Goal: Information Seeking & Learning: Learn about a topic

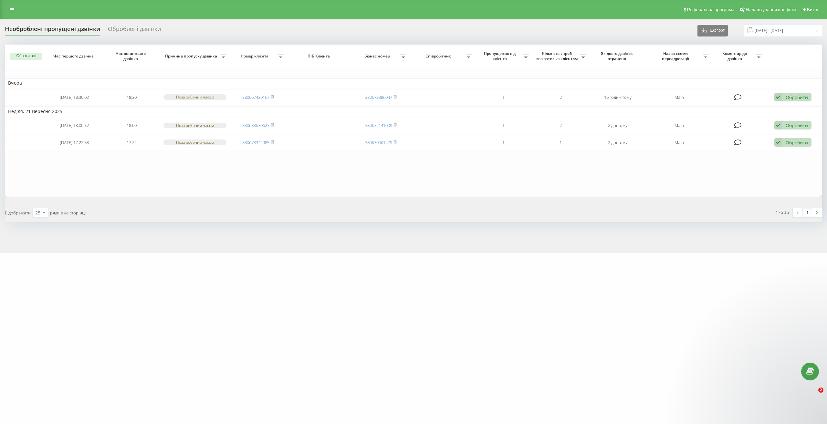
click at [11, 13] on link at bounding box center [12, 9] width 12 height 9
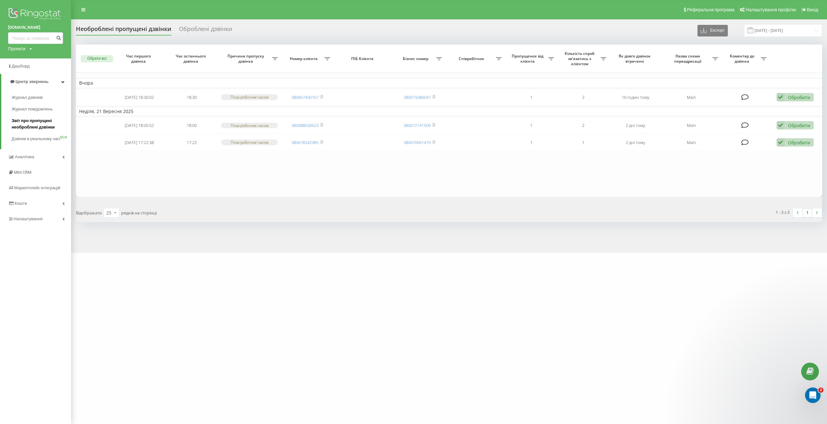
click at [49, 126] on span "Звіт про пропущені необроблені дзвінки" at bounding box center [40, 124] width 56 height 13
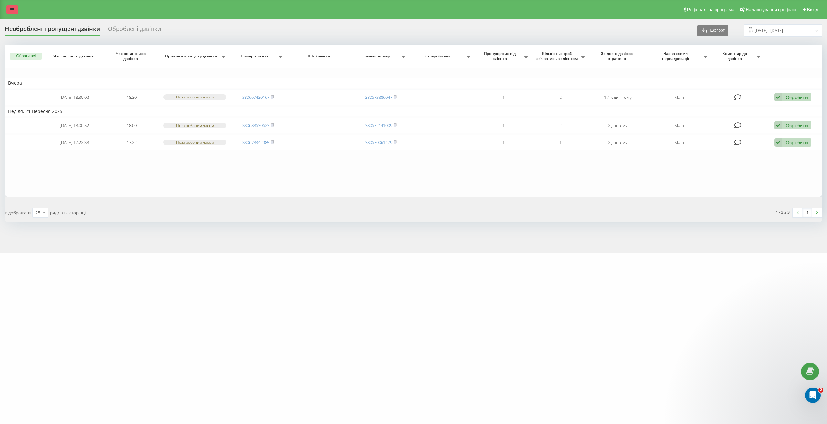
click at [10, 11] on link at bounding box center [12, 9] width 12 height 9
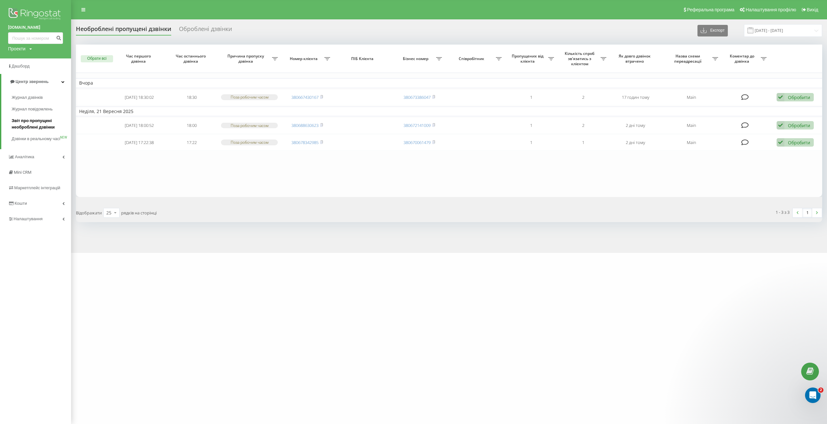
click at [39, 120] on span "Звіт про пропущені необроблені дзвінки" at bounding box center [40, 124] width 56 height 13
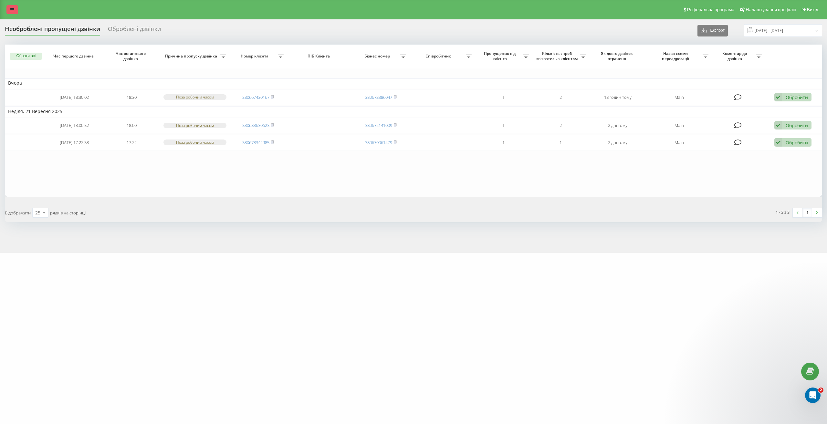
click at [11, 11] on icon at bounding box center [12, 9] width 4 height 5
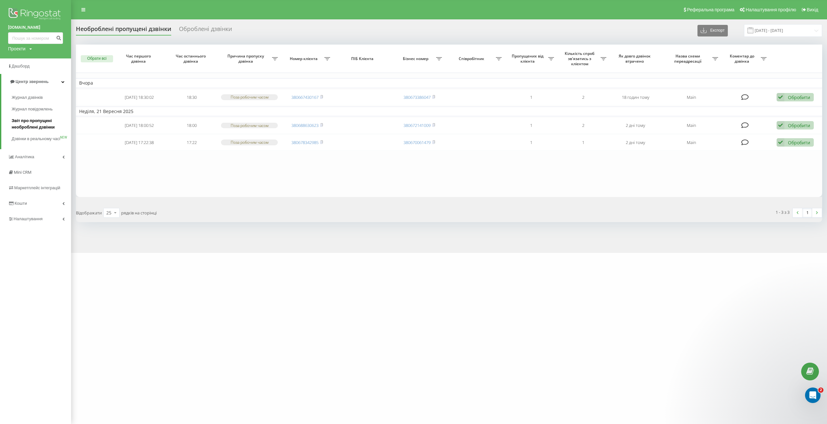
click at [43, 125] on span "Звіт про пропущені необроблені дзвінки" at bounding box center [40, 124] width 56 height 13
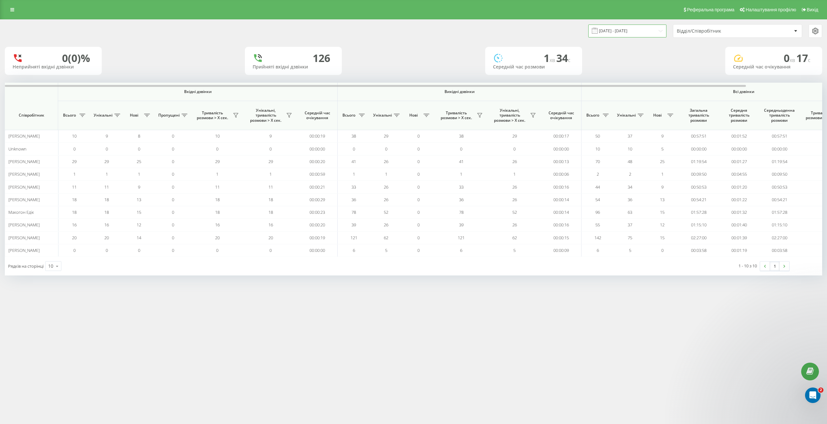
click at [641, 32] on input "22.09.2025 - 22.09.2025" at bounding box center [628, 31] width 78 height 13
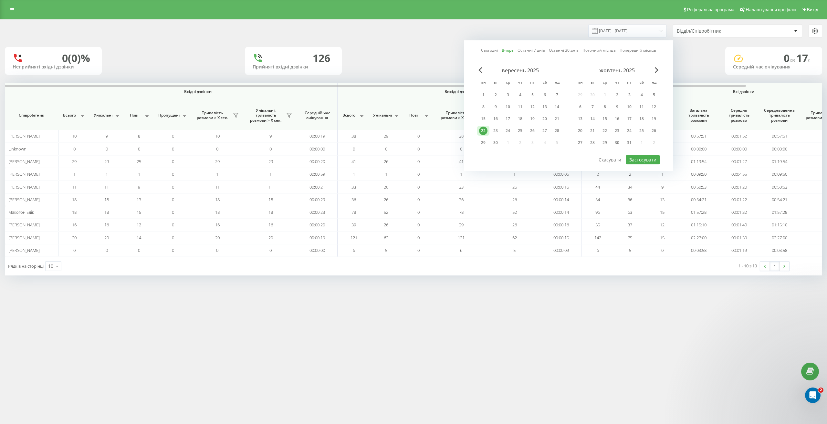
click at [482, 132] on div "22" at bounding box center [483, 131] width 8 height 8
click at [659, 158] on button "Застосувати" at bounding box center [643, 159] width 34 height 9
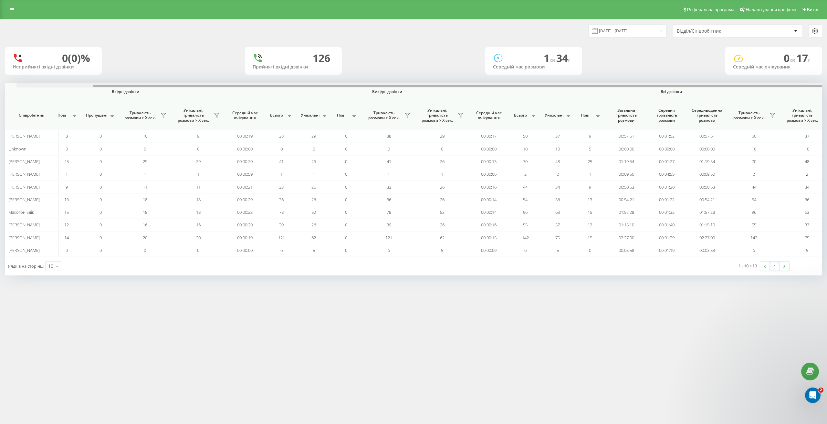
scroll to position [0, 84]
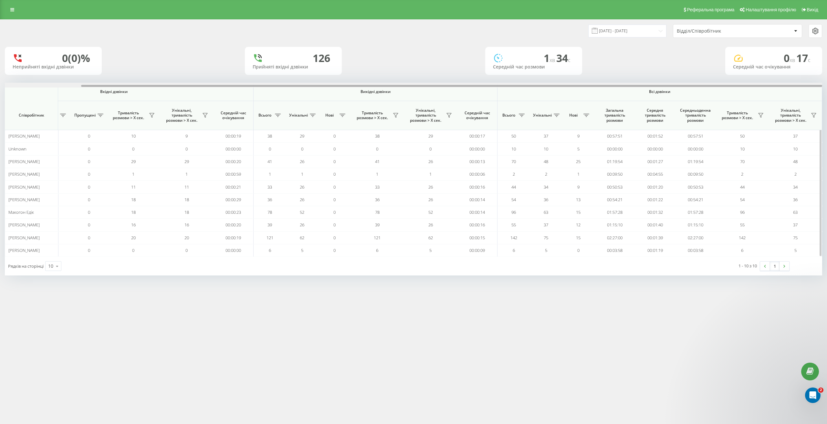
drag, startPoint x: 483, startPoint y: 87, endPoint x: 621, endPoint y: 92, distance: 138.1
click at [616, 90] on div "Вхідні дзвінки Вихідні дзвінки Всі дзвінки Співробітник Всього Унікальні Нові П…" at bounding box center [414, 170] width 818 height 174
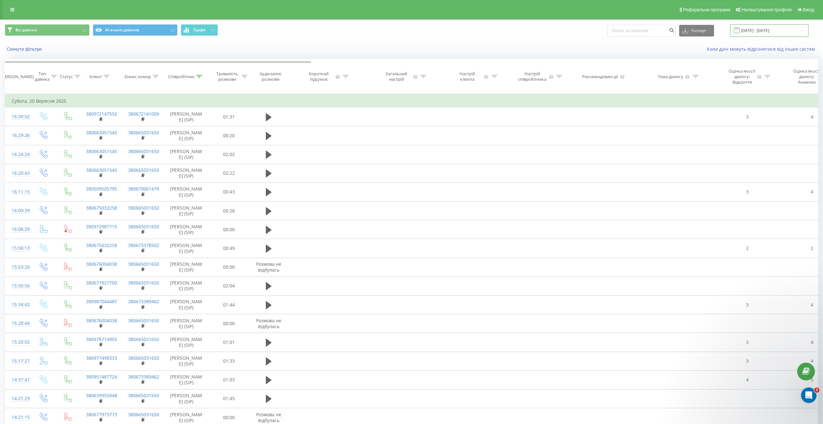
click at [750, 35] on input "20.09.2025 - 21.09.2025" at bounding box center [769, 30] width 78 height 13
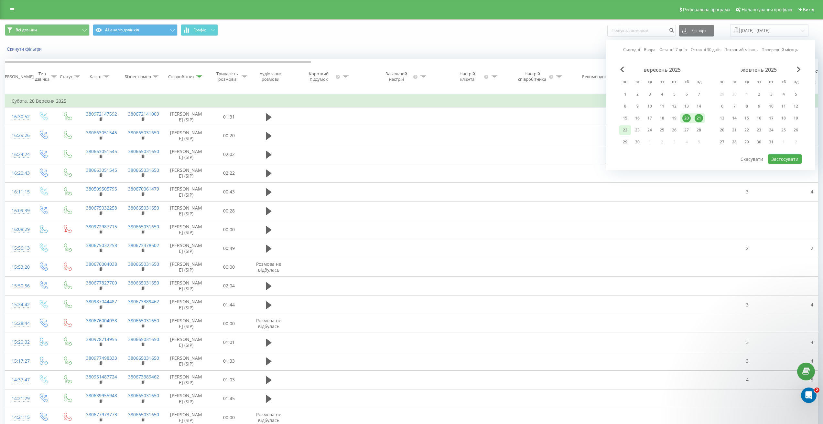
click at [625, 130] on div "22" at bounding box center [625, 130] width 8 height 8
click at [785, 156] on button "Застосувати" at bounding box center [784, 159] width 34 height 9
type input "22.09.2025 - 22.09.2025"
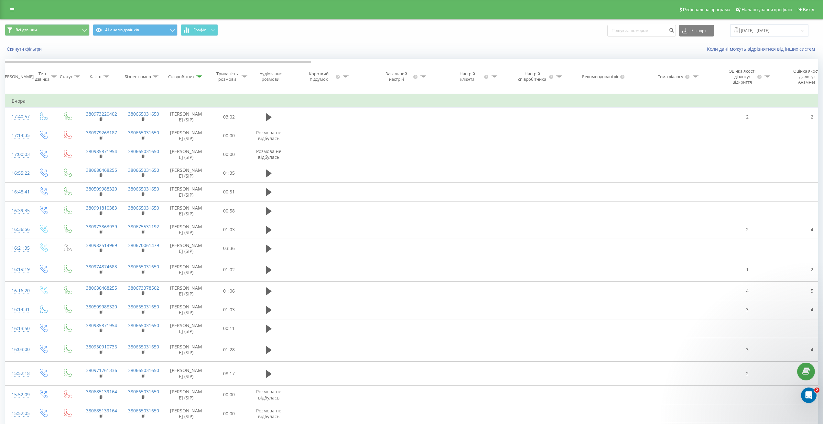
click at [198, 78] on icon at bounding box center [199, 76] width 6 height 3
click at [174, 145] on button "Скасувати" at bounding box center [171, 141] width 27 height 8
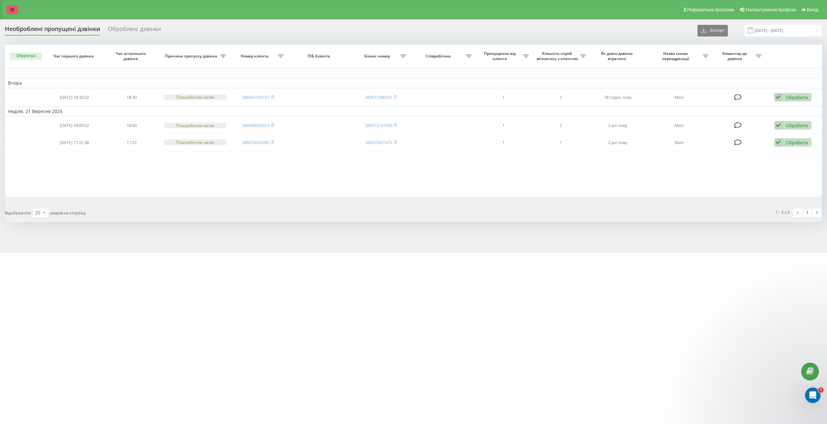
click at [14, 11] on icon at bounding box center [12, 9] width 4 height 5
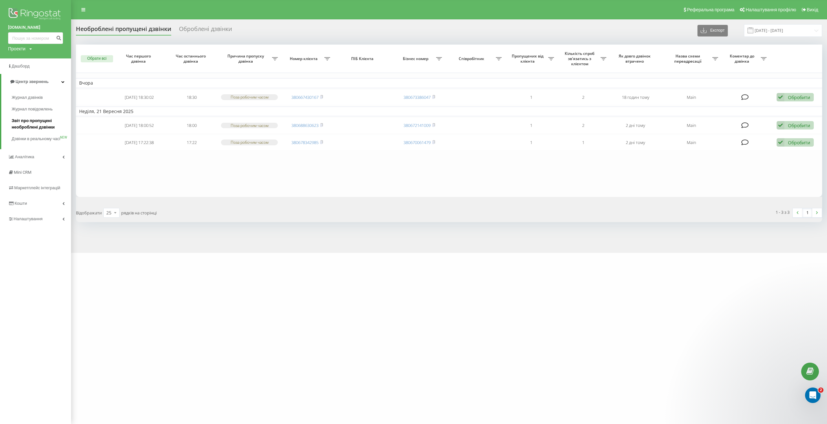
click at [39, 120] on span "Звіт про пропущені необроблені дзвінки" at bounding box center [40, 124] width 56 height 13
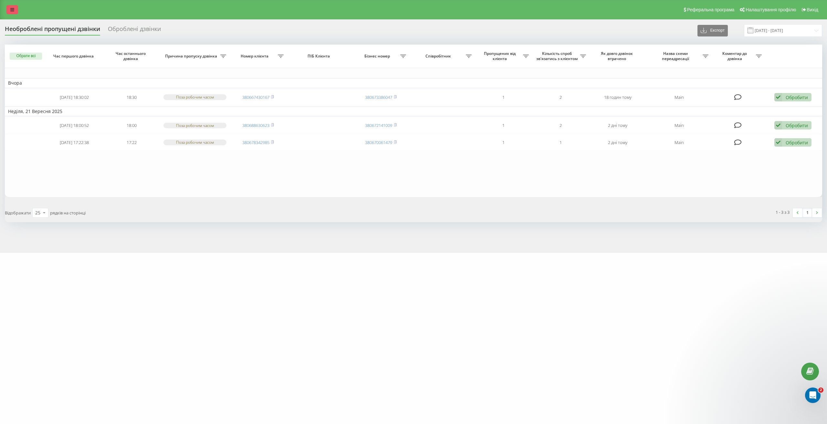
click at [16, 10] on link at bounding box center [12, 9] width 12 height 9
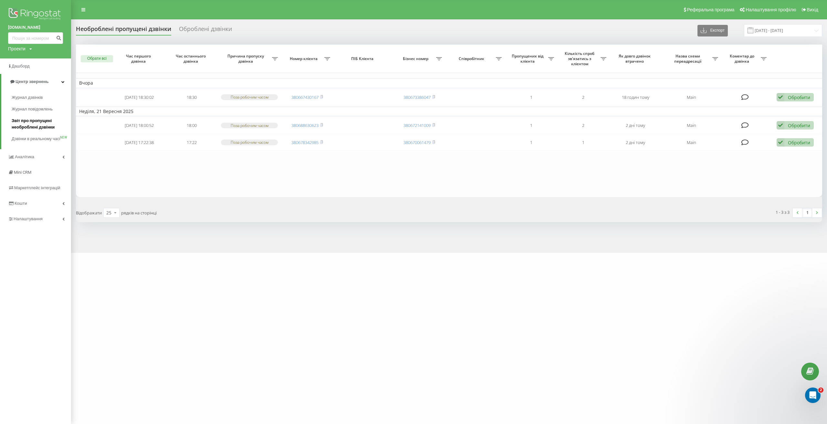
click at [42, 124] on span "Звіт про пропущені необроблені дзвінки" at bounding box center [40, 124] width 56 height 13
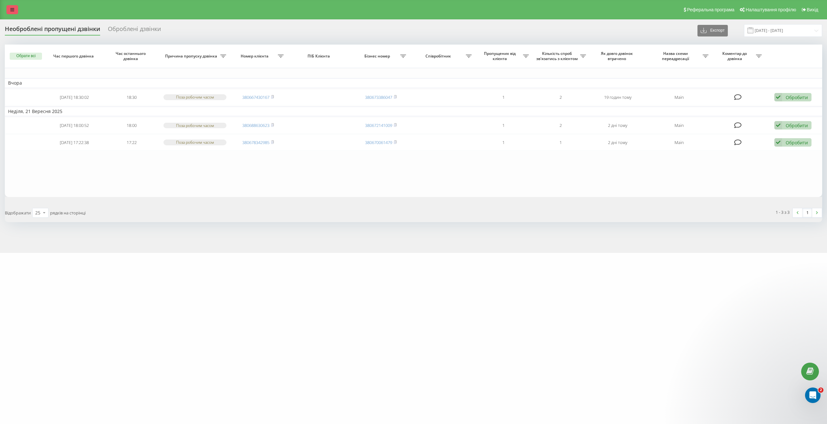
click at [11, 12] on link at bounding box center [12, 9] width 12 height 9
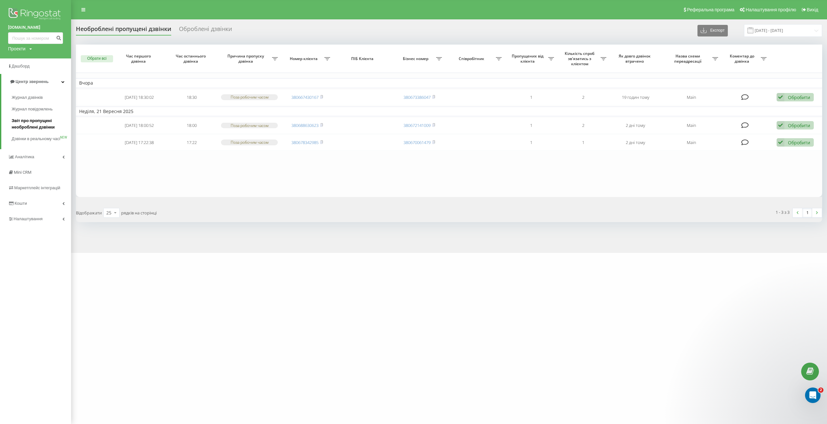
click at [37, 126] on span "Звіт про пропущені необроблені дзвінки" at bounding box center [40, 124] width 56 height 13
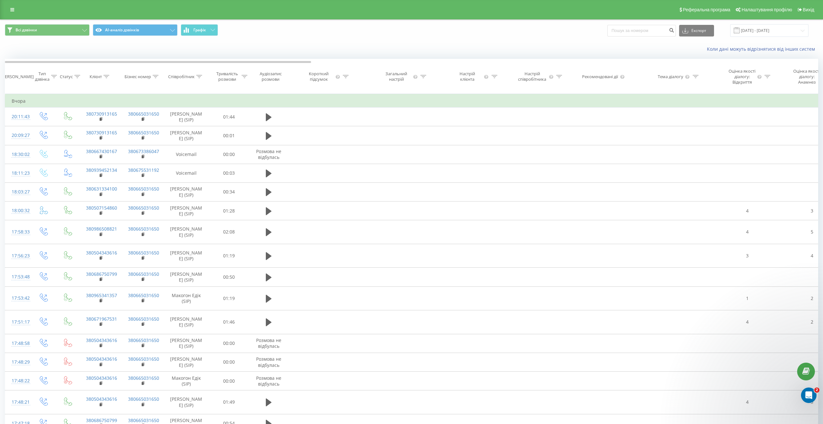
click at [199, 78] on icon at bounding box center [200, 76] width 6 height 3
click at [179, 134] on input "text" at bounding box center [186, 128] width 57 height 11
click at [219, 135] on div "Фільтрувати за умовою Містить Макарчук Скасувати OK" at bounding box center [186, 123] width 70 height 58
click at [208, 146] on span "OK" at bounding box center [200, 141] width 18 height 10
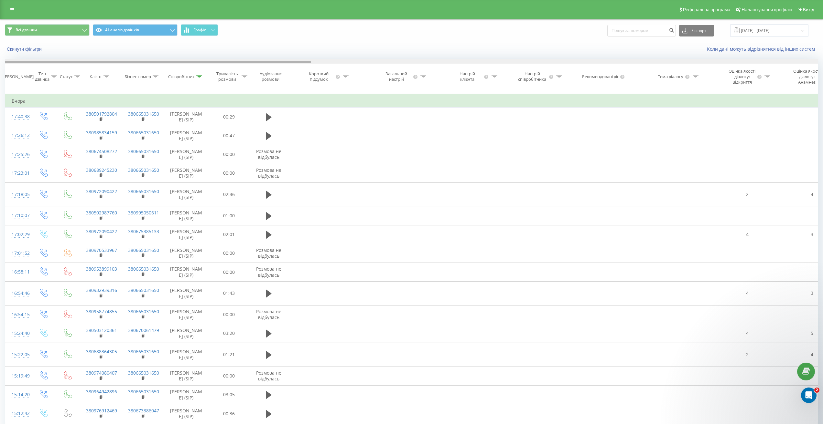
scroll to position [0, 813]
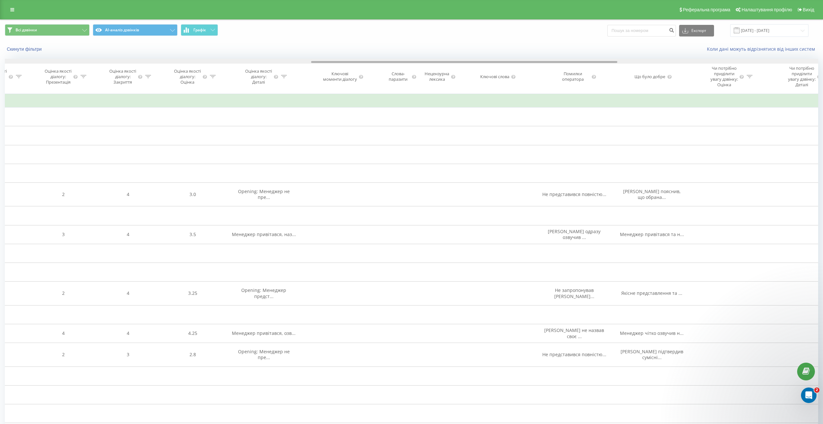
click at [223, 63] on div at bounding box center [411, 61] width 813 height 5
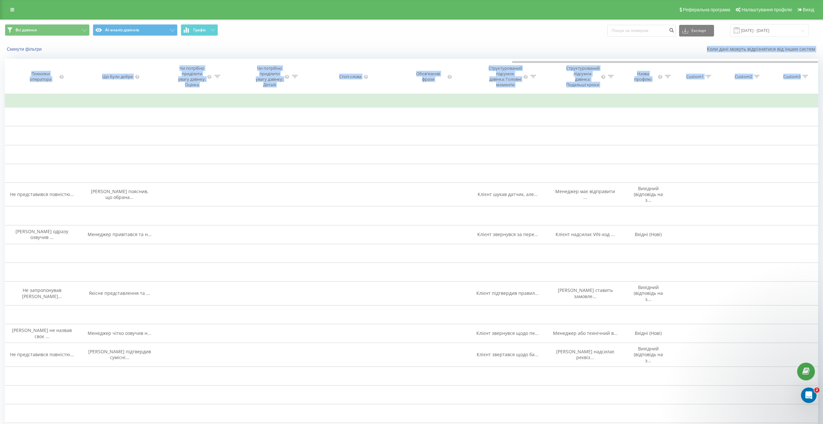
drag, startPoint x: 314, startPoint y: 61, endPoint x: 209, endPoint y: 51, distance: 105.1
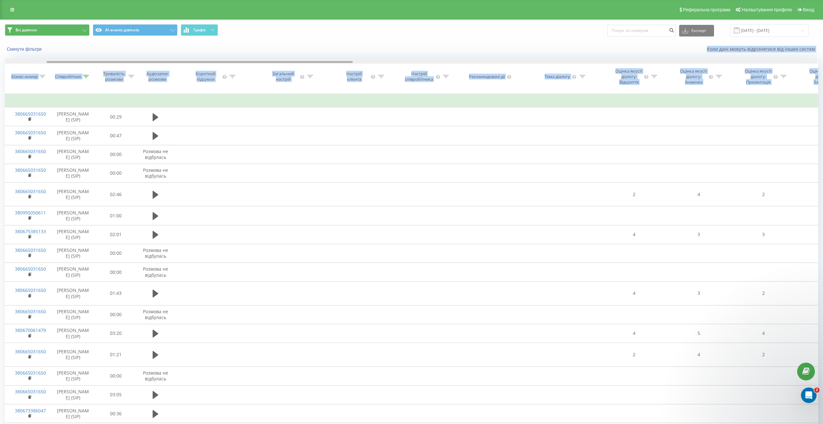
scroll to position [0, 0]
drag, startPoint x: 535, startPoint y: 61, endPoint x: 128, endPoint y: 61, distance: 407.6
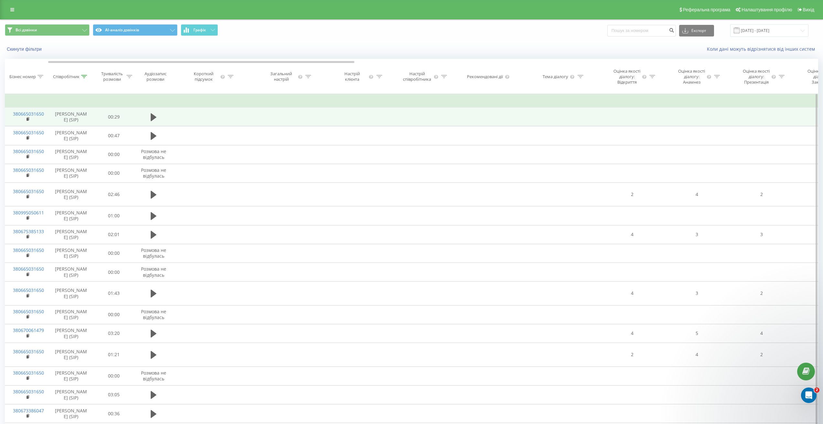
click at [256, 121] on td at bounding box center [290, 117] width 78 height 19
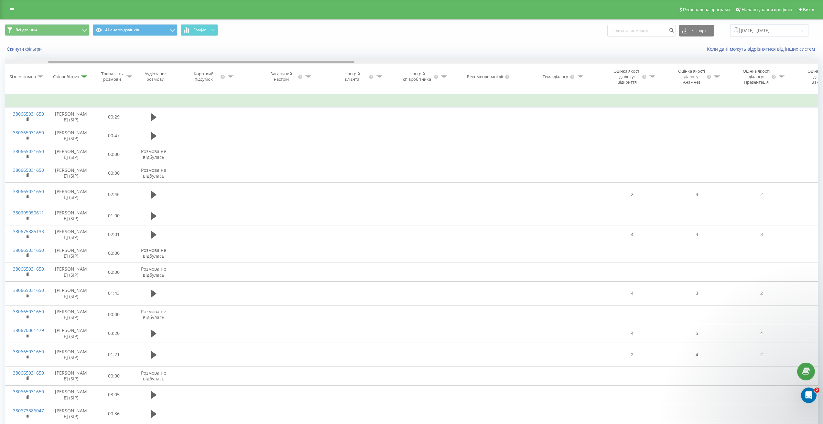
scroll to position [0, 928]
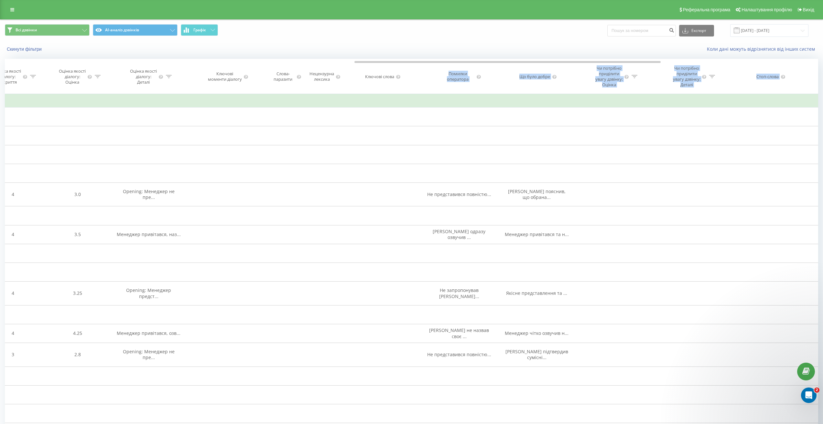
drag, startPoint x: 287, startPoint y: 63, endPoint x: 415, endPoint y: 77, distance: 129.1
click at [415, 77] on div "Дата дзвінка Тип дзвінка Статус Клієнт Бізнес номер Співробітник Тривалість роз…" at bounding box center [411, 76] width 813 height 35
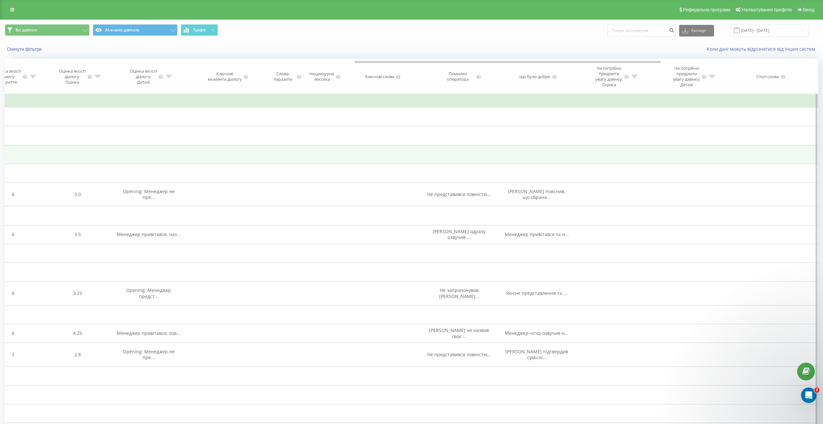
click at [404, 155] on td at bounding box center [382, 154] width 78 height 19
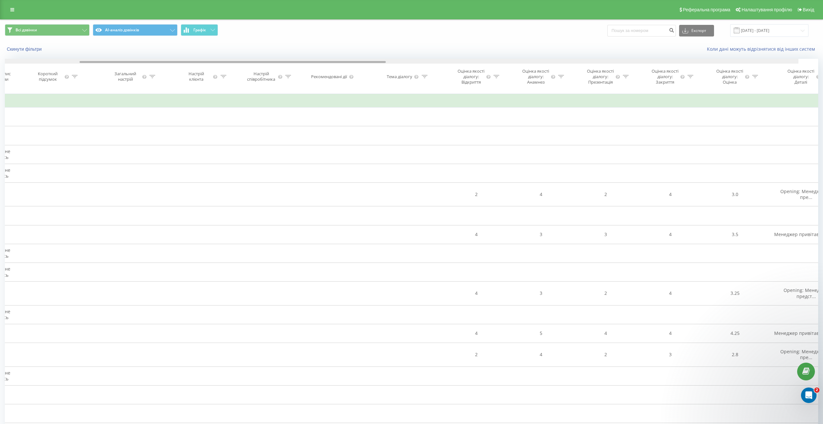
scroll to position [0, 251]
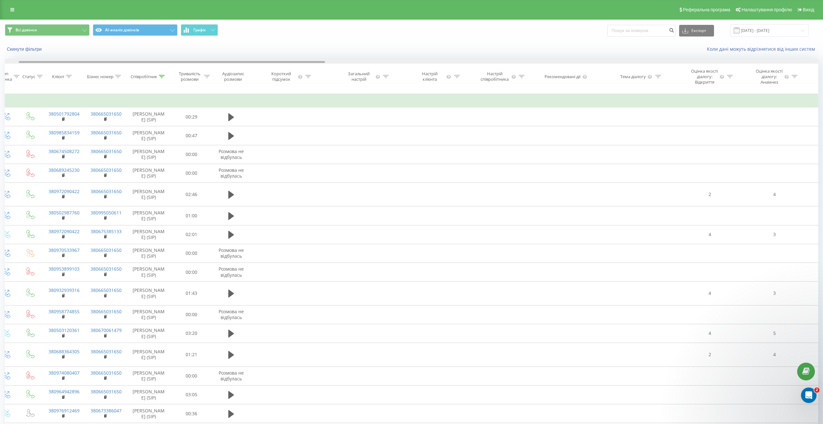
drag, startPoint x: 383, startPoint y: 62, endPoint x: 160, endPoint y: 75, distance: 224.1
click at [161, 78] on icon at bounding box center [160, 76] width 6 height 3
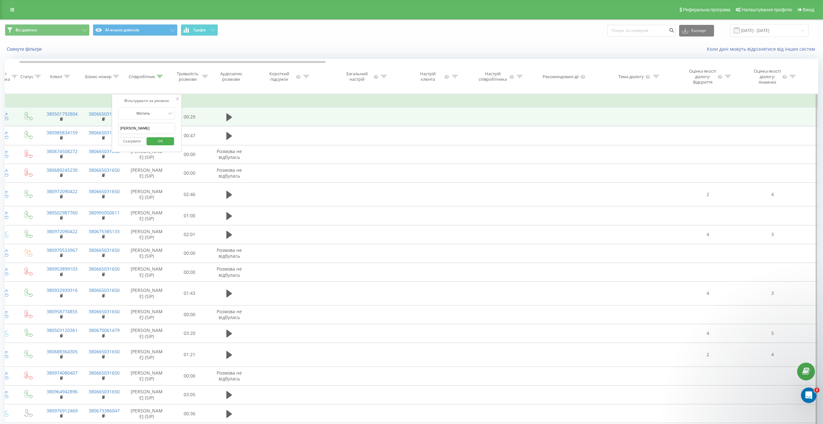
drag, startPoint x: 144, startPoint y: 133, endPoint x: 28, endPoint y: 127, distance: 115.9
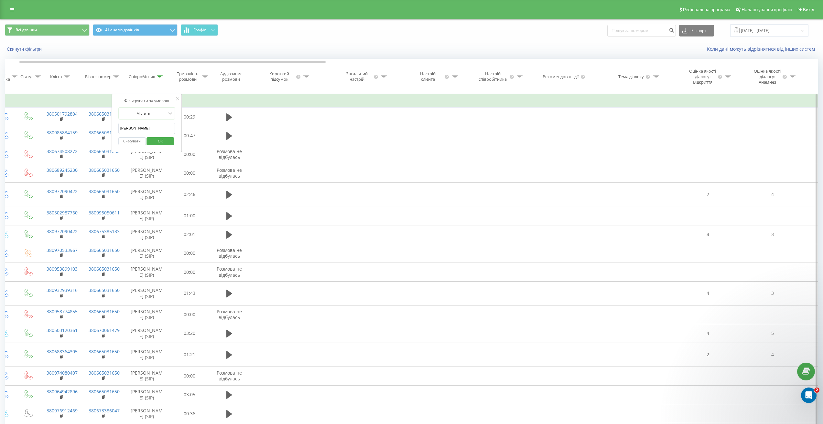
type input "Нестеренко"
click at [156, 146] on span "OK" at bounding box center [160, 141] width 18 height 10
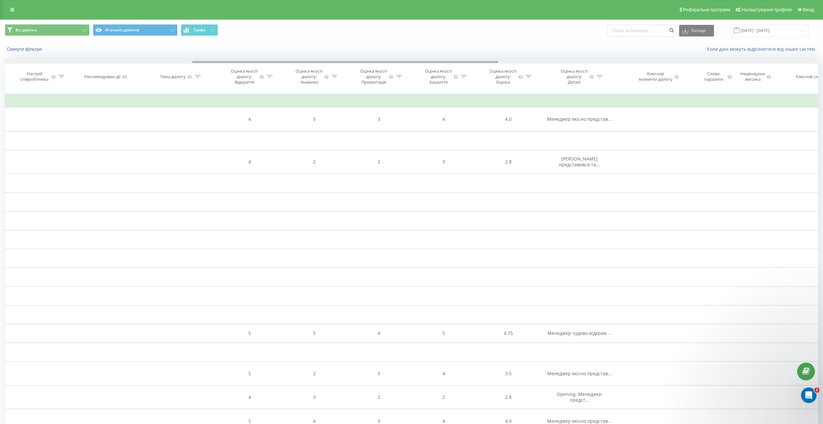
drag, startPoint x: 160, startPoint y: 63, endPoint x: 333, endPoint y: 71, distance: 172.8
click at [333, 71] on div "Дата дзвінка Тип дзвінка Статус Клієнт Бізнес номер Співробітник Тривалість роз…" at bounding box center [411, 76] width 813 height 35
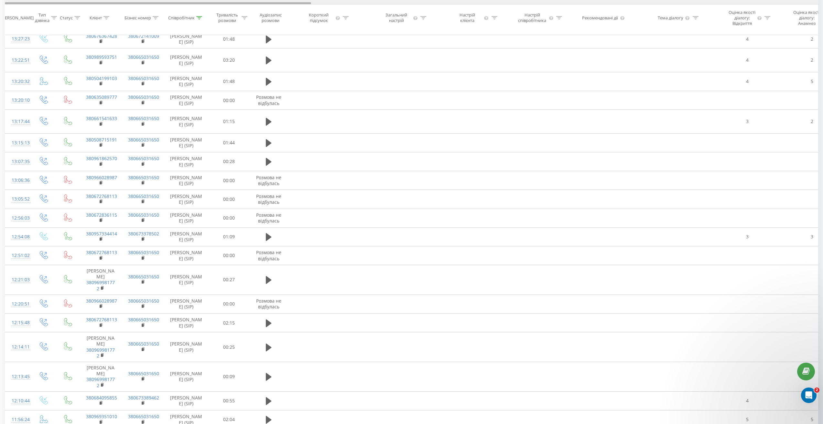
drag, startPoint x: 406, startPoint y: 3, endPoint x: 58, endPoint y: 45, distance: 350.7
click at [55, 9] on div "Дата дзвінка Тип дзвінка Статус Клієнт Бізнес номер Співробітник Тривалість роз…" at bounding box center [411, 17] width 813 height 35
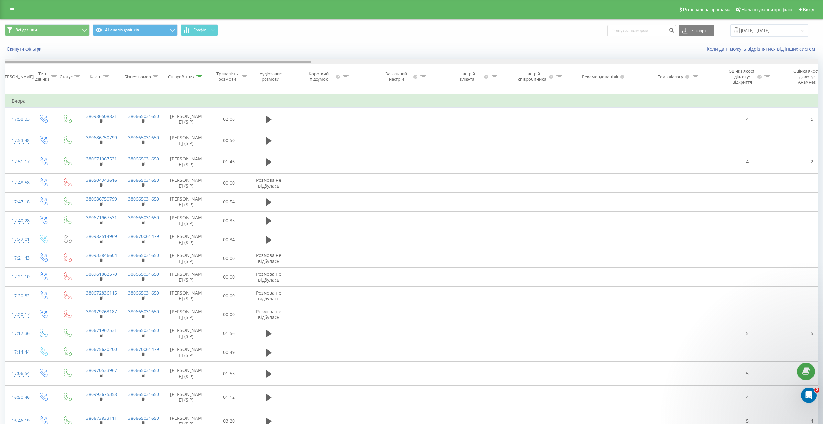
drag, startPoint x: 184, startPoint y: 62, endPoint x: 152, endPoint y: 61, distance: 32.0
click at [152, 61] on div at bounding box center [411, 61] width 813 height 5
click at [14, 14] on link at bounding box center [12, 9] width 12 height 9
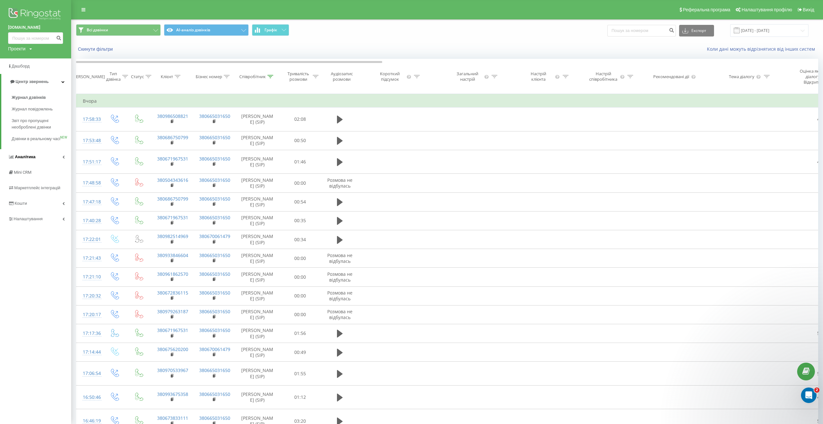
click at [36, 165] on link "Аналiтика" at bounding box center [35, 157] width 71 height 16
click at [36, 283] on span "Налаштування" at bounding box center [29, 285] width 31 height 5
click at [40, 176] on span "Загальні налаштування" at bounding box center [41, 180] width 48 height 13
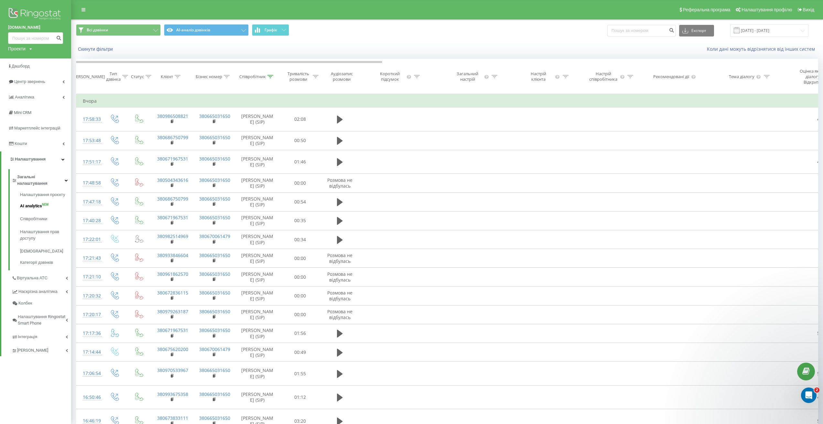
click at [37, 203] on span "AI analytics" at bounding box center [31, 206] width 22 height 6
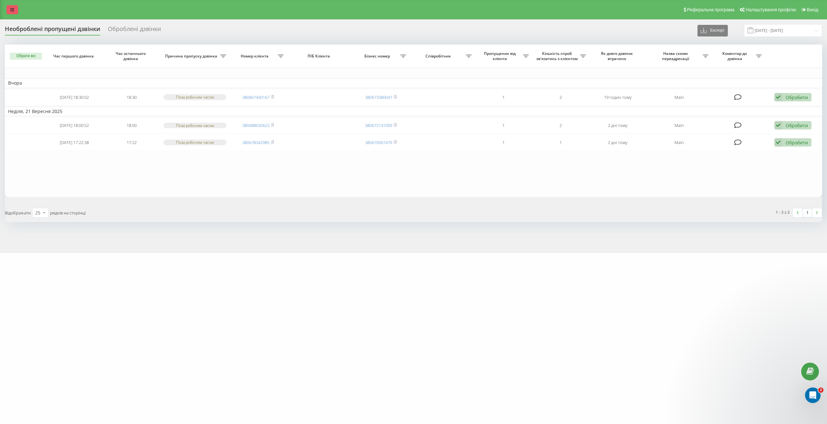
click at [14, 10] on link at bounding box center [12, 9] width 12 height 9
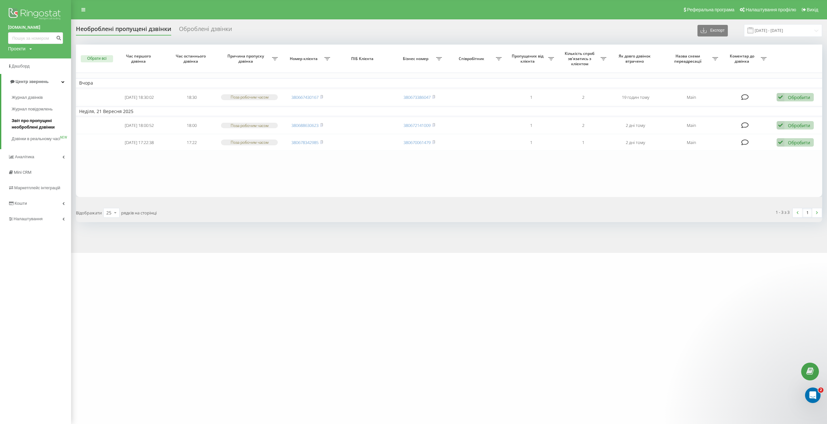
click at [40, 124] on span "Звіт про пропущені необроблені дзвінки" at bounding box center [40, 124] width 56 height 13
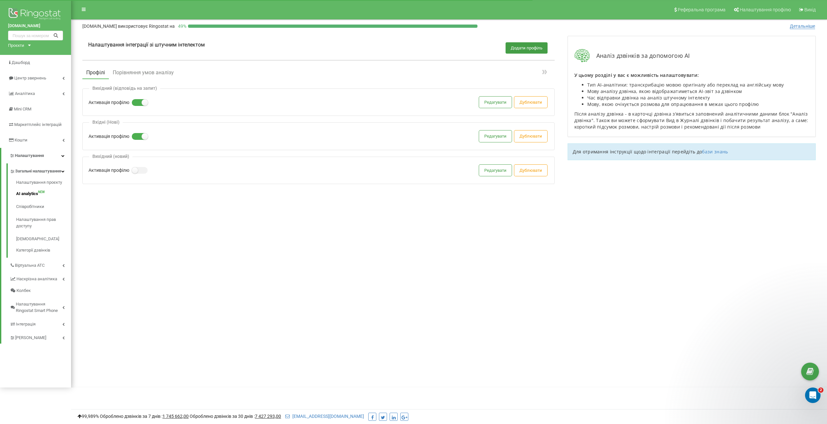
click at [137, 100] on label at bounding box center [134, 99] width 5 height 1
click at [0, 0] on input "Активація профілю" at bounding box center [0, 0] width 0 height 0
click at [137, 100] on label at bounding box center [134, 99] width 5 height 1
click at [199, 114] on div "Вихідний (відповідь на запит) Активація профілю Редагувати Дублювати" at bounding box center [318, 102] width 473 height 27
click at [137, 100] on label at bounding box center [134, 99] width 5 height 1
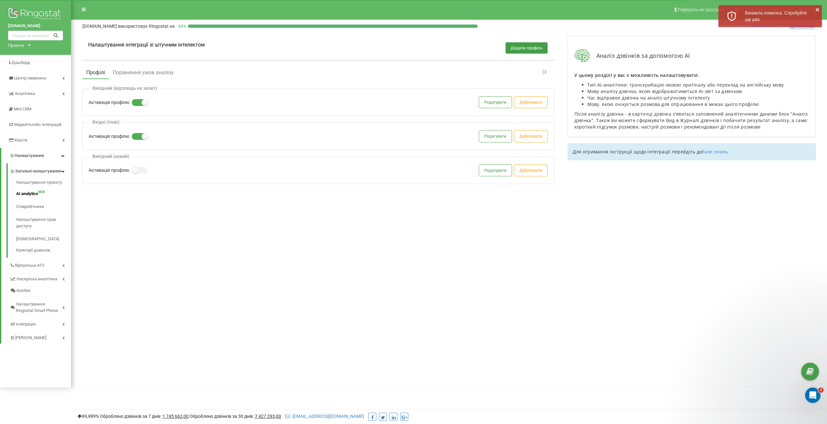
click at [0, 0] on input "Активація профілю" at bounding box center [0, 0] width 0 height 0
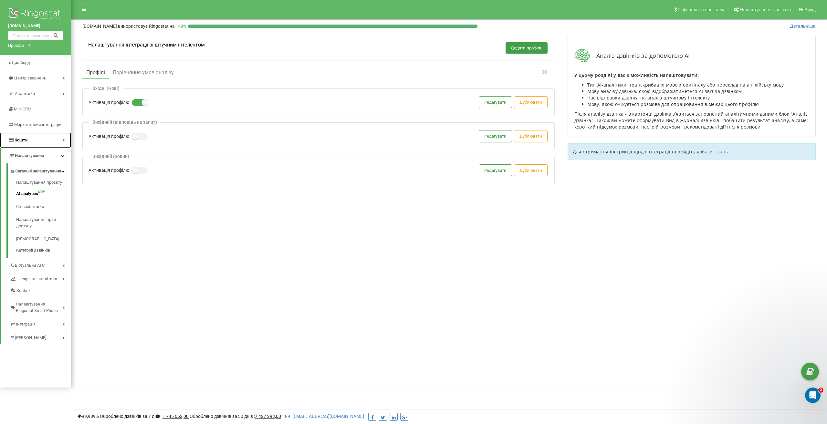
click at [36, 144] on link "Кошти" at bounding box center [35, 141] width 71 height 16
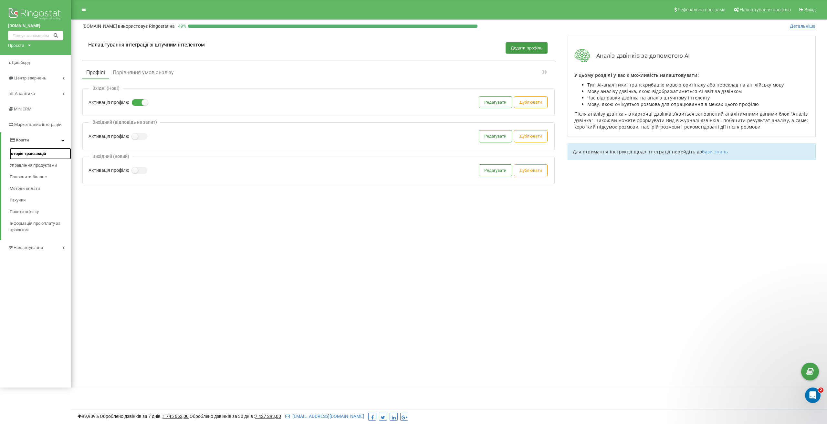
click at [44, 155] on span "Історія транзакцій" at bounding box center [28, 154] width 36 height 6
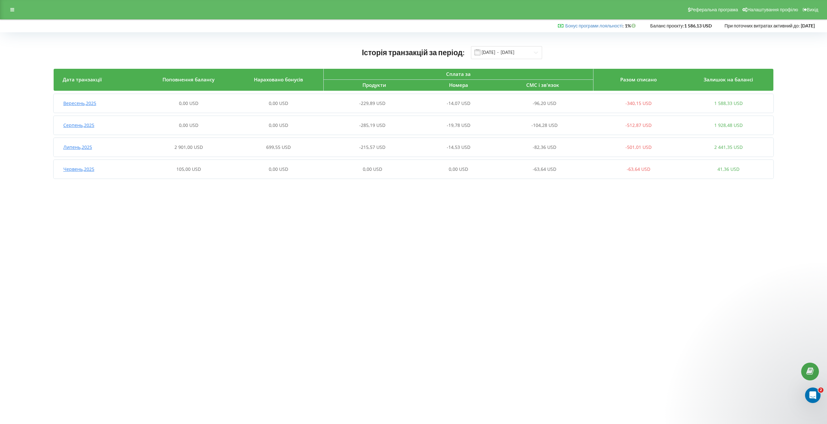
click at [116, 102] on div "Вересень , 2025" at bounding box center [99, 103] width 90 height 6
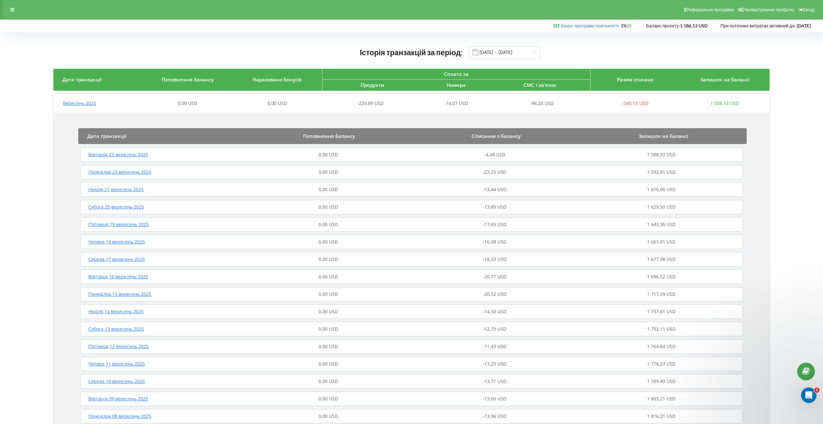
click at [450, 174] on div "-23,25 USD" at bounding box center [494, 172] width 166 height 6
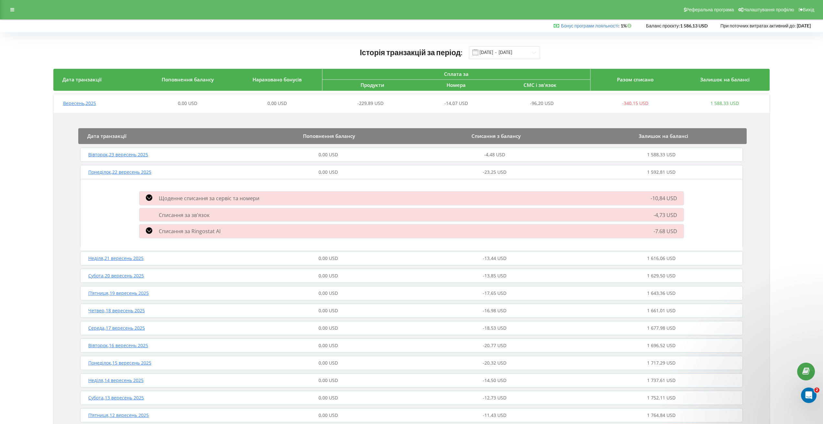
click at [445, 155] on div "-4,48 USD" at bounding box center [494, 155] width 166 height 6
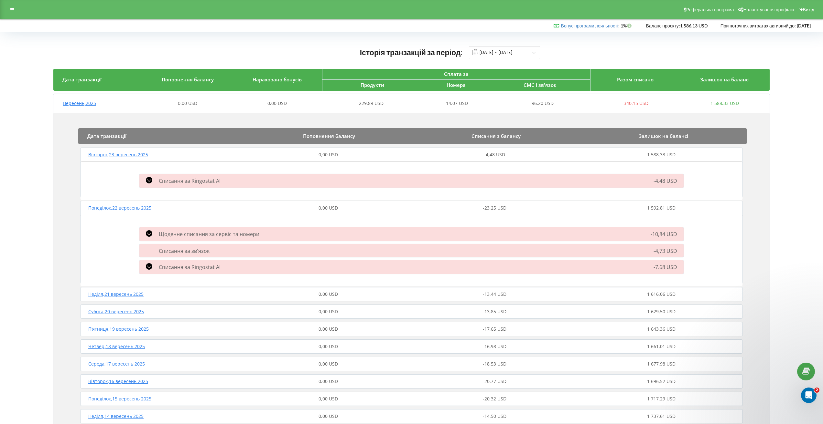
click at [430, 158] on div "-4,48 USD" at bounding box center [494, 155] width 166 height 6
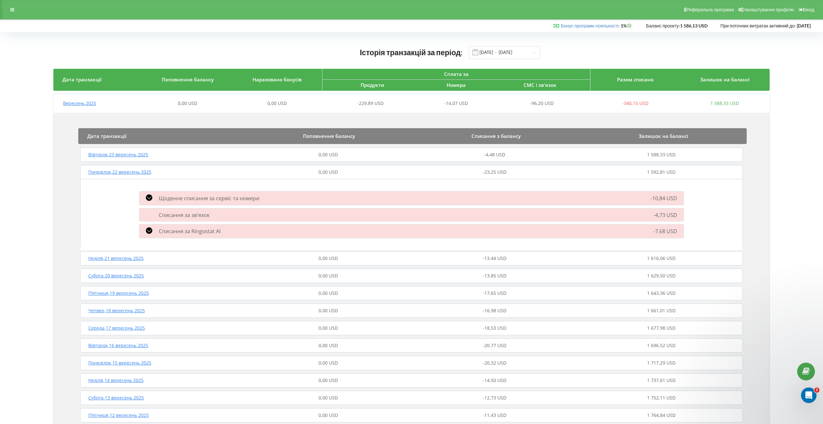
click at [428, 172] on div "-23,25 USD" at bounding box center [494, 172] width 166 height 6
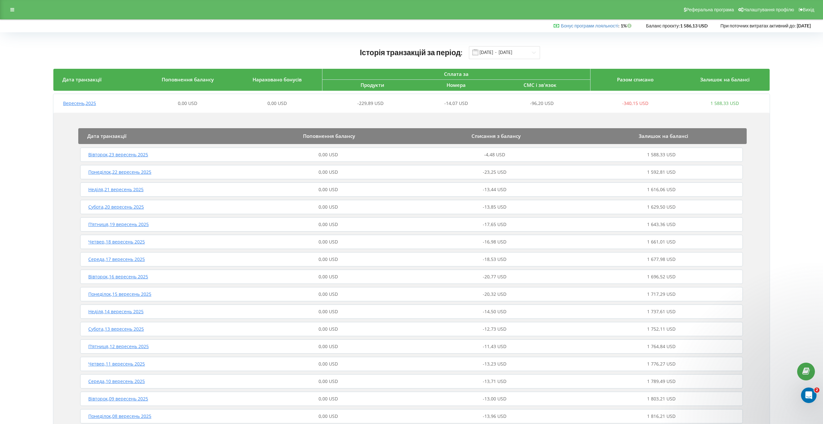
click at [428, 294] on div "-20,32 USD" at bounding box center [494, 294] width 166 height 6
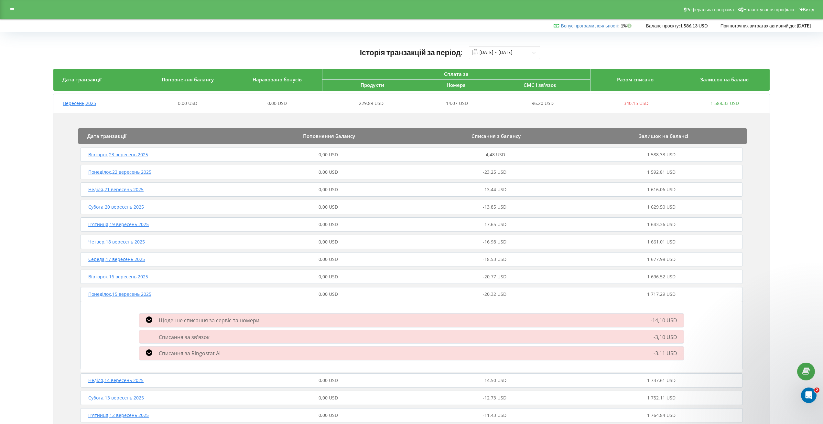
click at [428, 292] on div "-20,32 USD" at bounding box center [494, 294] width 166 height 6
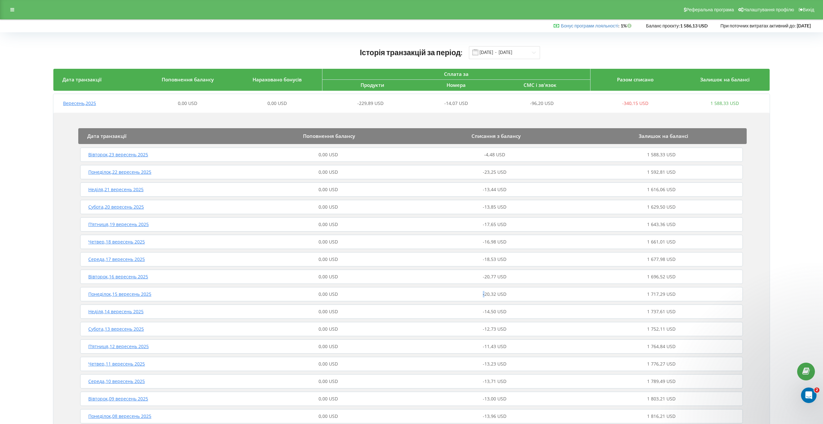
click at [428, 292] on div "-20,32 USD" at bounding box center [494, 294] width 166 height 6
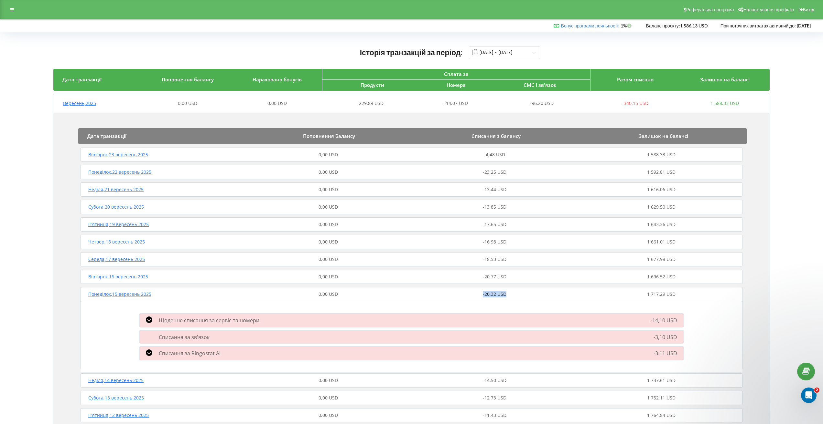
click at [428, 292] on div "-20,32 USD" at bounding box center [494, 294] width 166 height 6
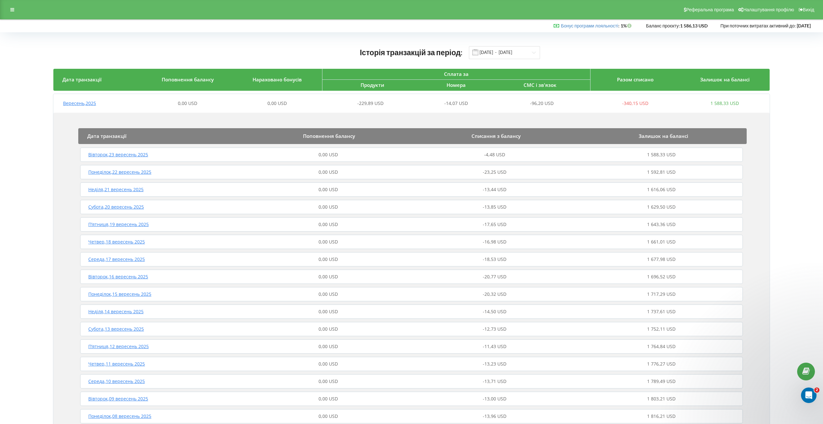
click at [425, 235] on div "Четвер , 18 вересень 2025 0,00 USD -16,98 USD 1 661,01 USD" at bounding box center [412, 242] width 666 height 16
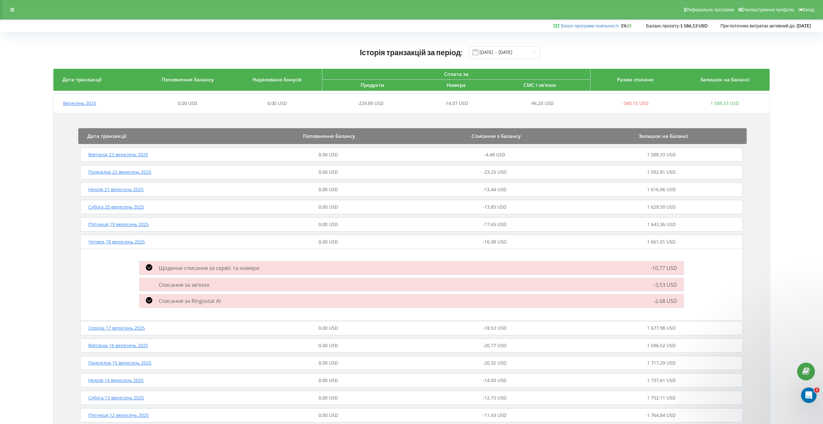
click at [432, 202] on div "Субота , 20 вересень 2025 0,00 USD -13,85 USD 1 629,50 USD" at bounding box center [412, 207] width 666 height 16
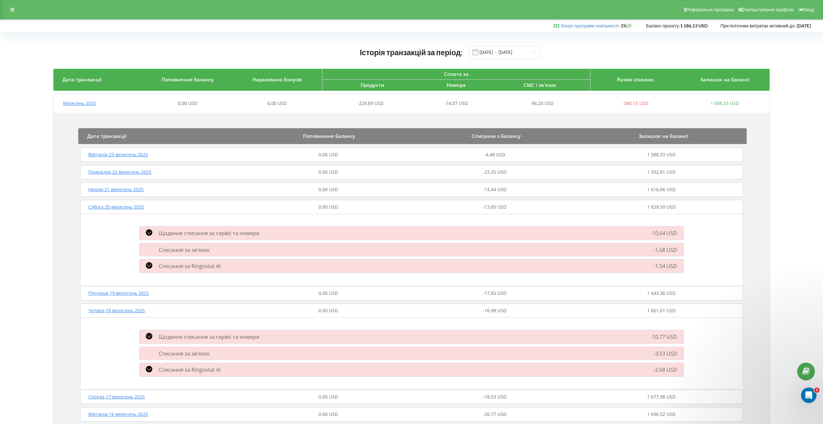
click at [437, 187] on div "-13,44 USD" at bounding box center [494, 190] width 166 height 6
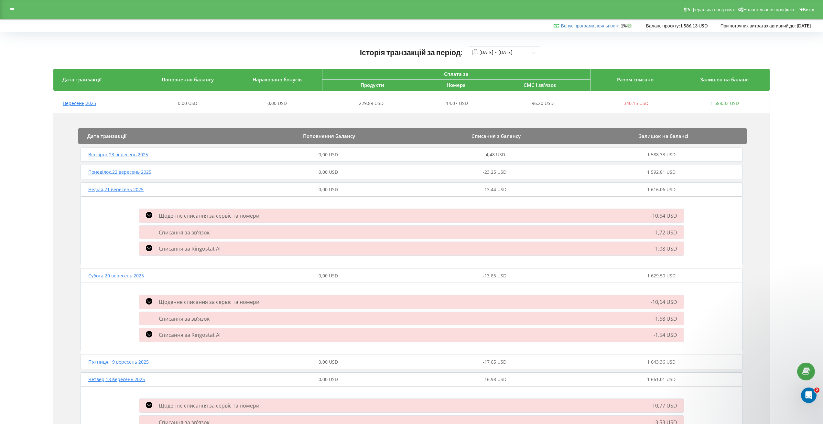
click at [437, 187] on div "-13,44 USD" at bounding box center [494, 190] width 166 height 6
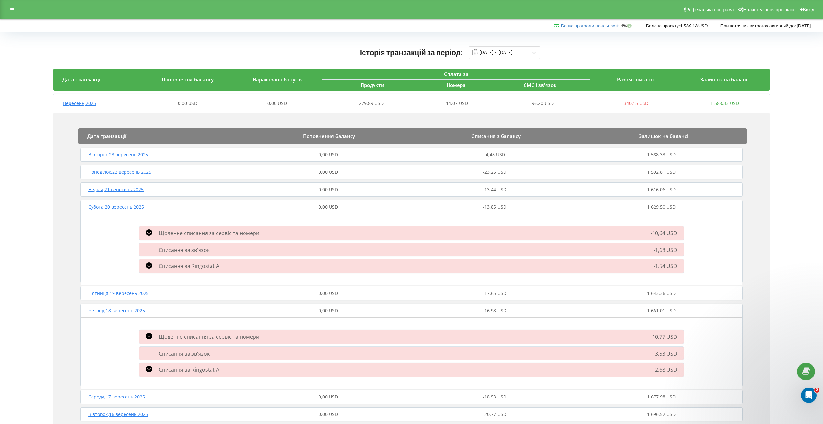
click at [202, 209] on div "Субота , 20 вересень 2025" at bounding box center [162, 207] width 166 height 6
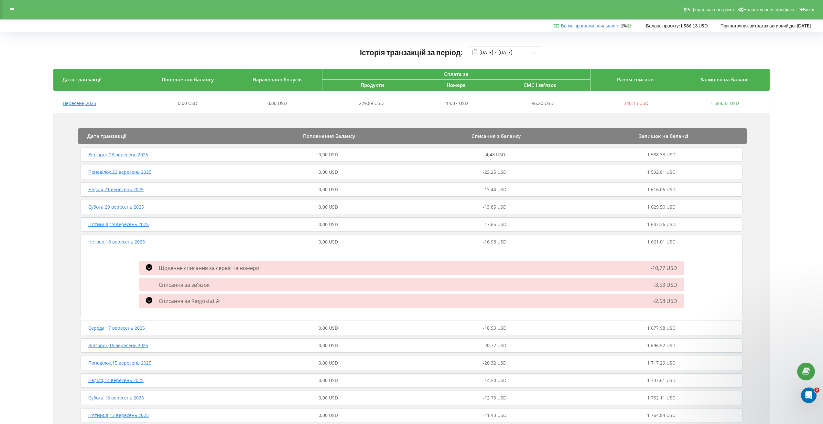
click at [197, 246] on div "Четвер , 18 вересень 2025 0,00 USD -16,98 USD 1 661,01 USD" at bounding box center [412, 242] width 666 height 16
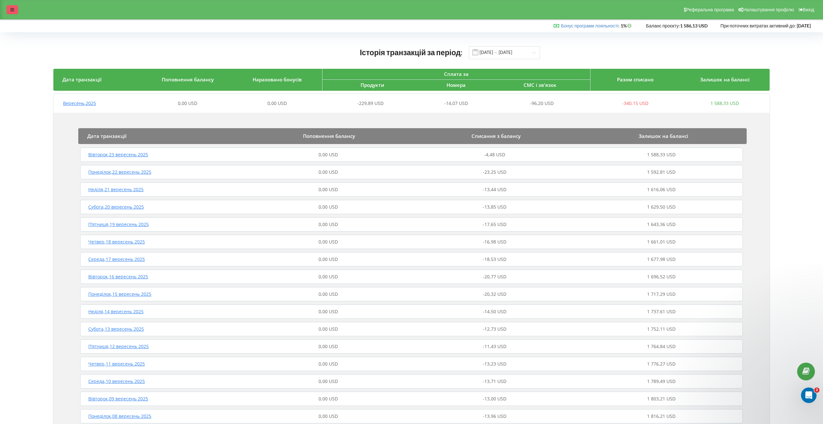
click at [9, 7] on div at bounding box center [12, 9] width 12 height 9
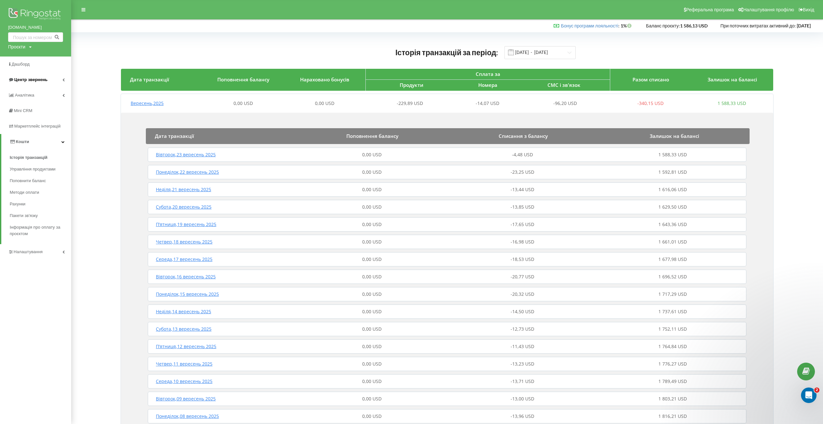
click at [31, 76] on link "Центр звернень" at bounding box center [35, 80] width 71 height 16
click at [32, 95] on span "Журнал дзвінків" at bounding box center [27, 95] width 34 height 6
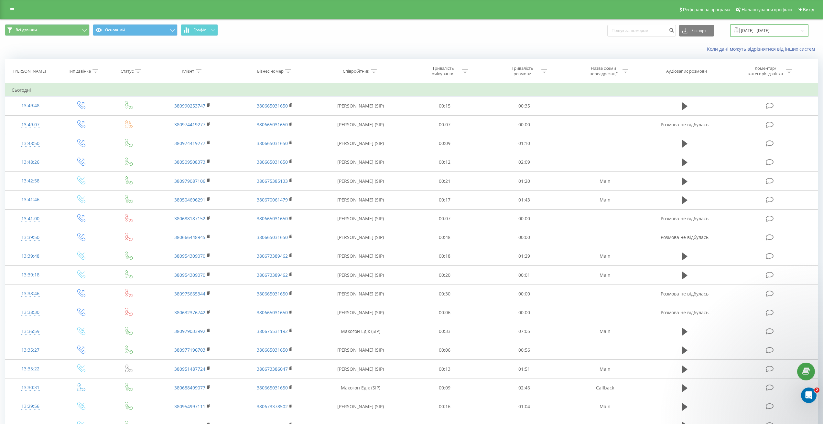
click at [754, 33] on input "[DATE] - [DATE]" at bounding box center [769, 30] width 78 height 13
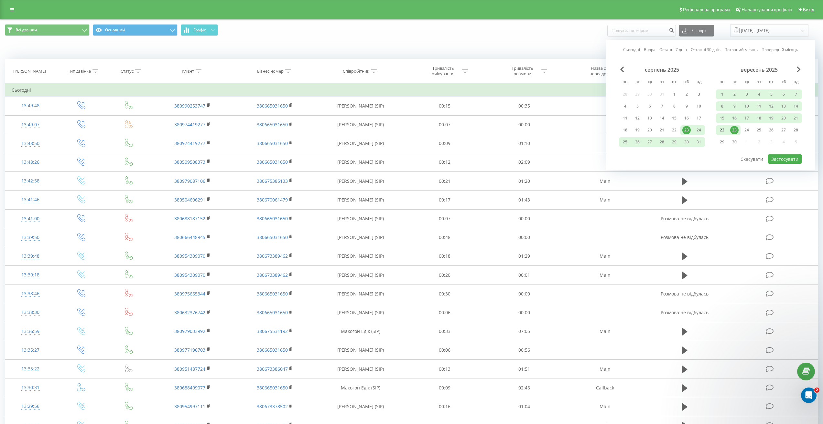
click at [725, 131] on div "22" at bounding box center [722, 130] width 8 height 8
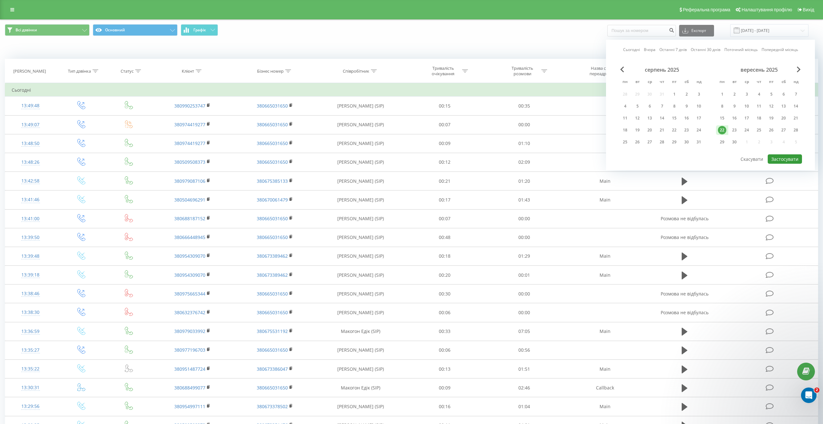
click at [795, 157] on button "Застосувати" at bounding box center [784, 159] width 34 height 9
type input "[DATE] - [DATE]"
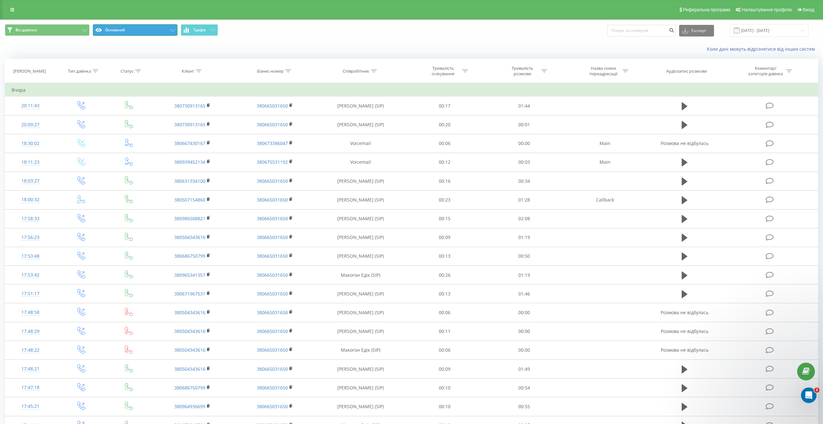
click at [131, 32] on button "Основний" at bounding box center [135, 30] width 85 height 12
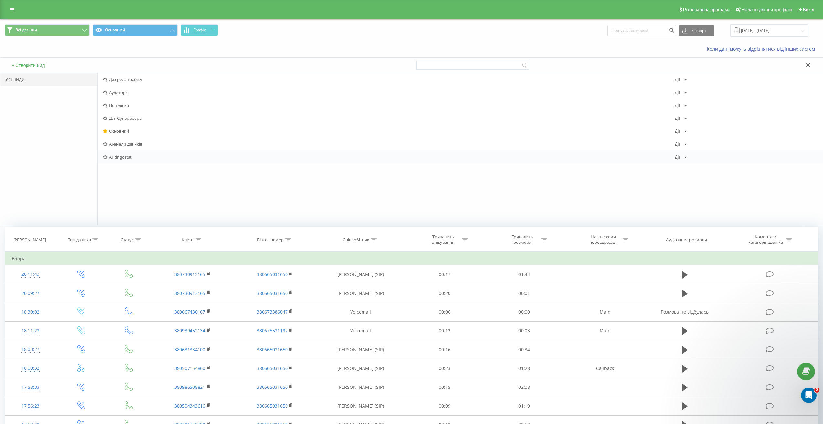
click at [125, 155] on span "AI Ringostat" at bounding box center [388, 157] width 571 height 5
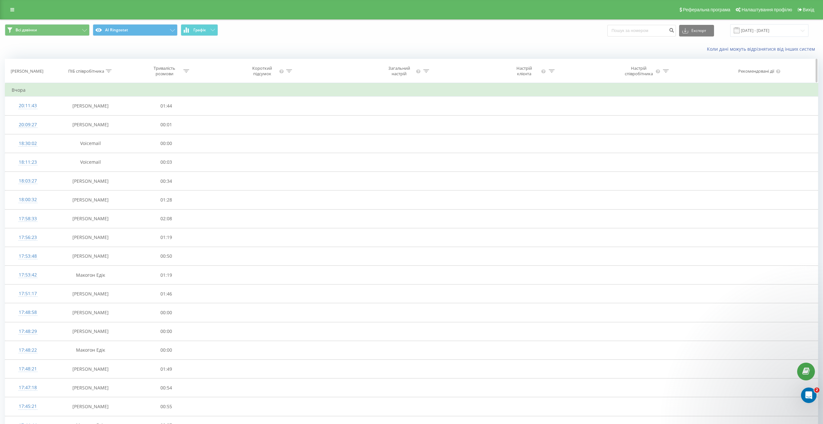
click at [110, 71] on icon at bounding box center [109, 70] width 6 height 3
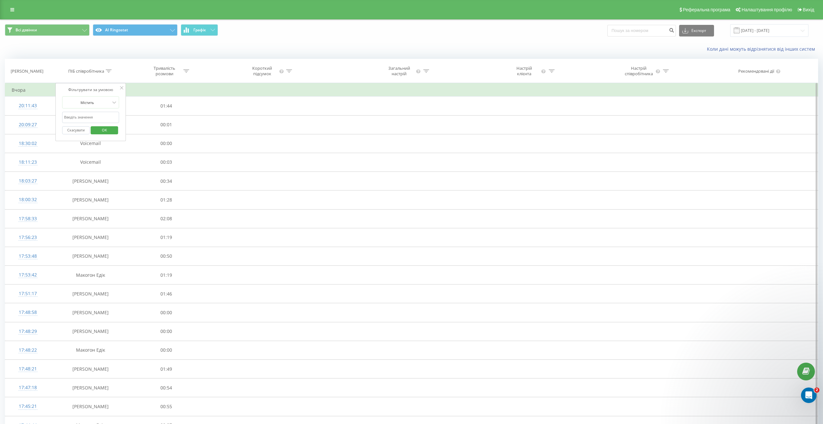
click at [97, 114] on input "text" at bounding box center [90, 117] width 57 height 11
type input "[PERSON_NAME]"
click at [107, 126] on span "OK" at bounding box center [104, 130] width 18 height 10
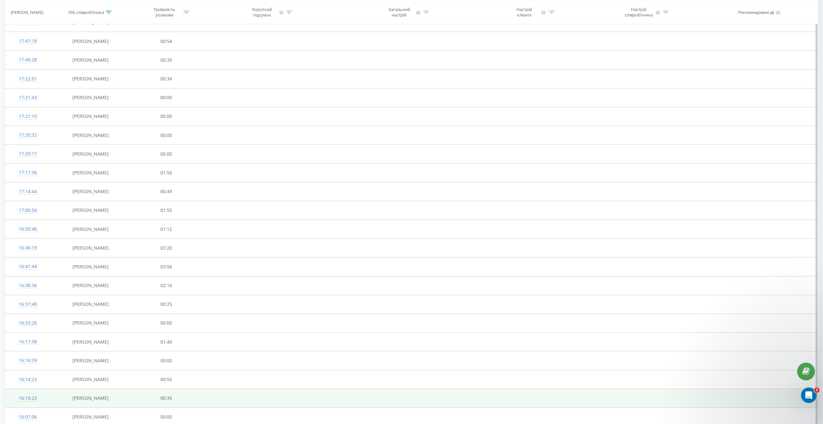
scroll to position [167, 0]
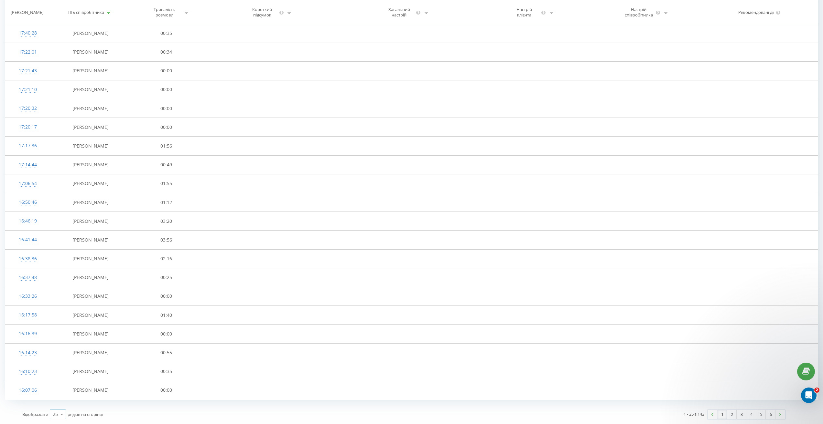
click at [50, 415] on div "25 10 25 50 100" at bounding box center [58, 415] width 16 height 10
click at [61, 408] on div "100" at bounding box center [58, 405] width 16 height 9
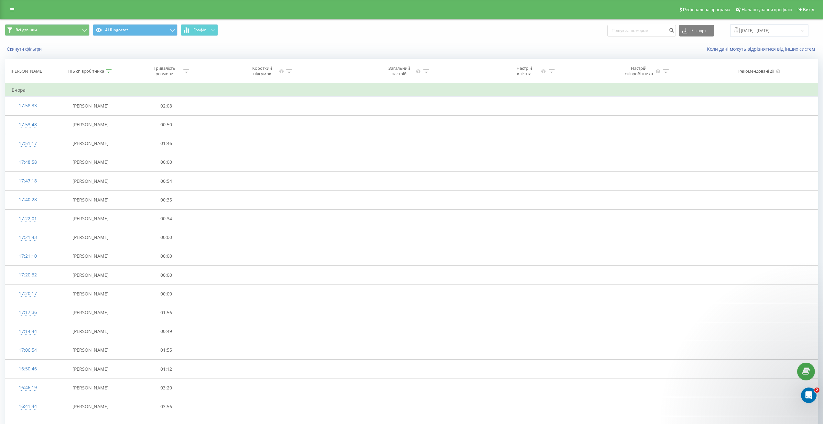
click at [422, 52] on div "Коли дані можуть відрізнятися вiд інших систем" at bounding box center [566, 49] width 514 height 6
click at [144, 35] on button "AI Ringostat" at bounding box center [135, 30] width 85 height 12
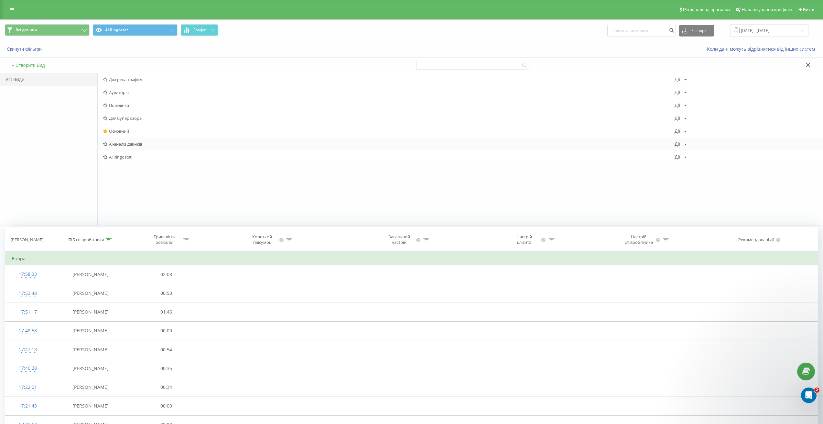
click at [138, 144] on span "AI-аналіз дзвінків" at bounding box center [388, 144] width 571 height 5
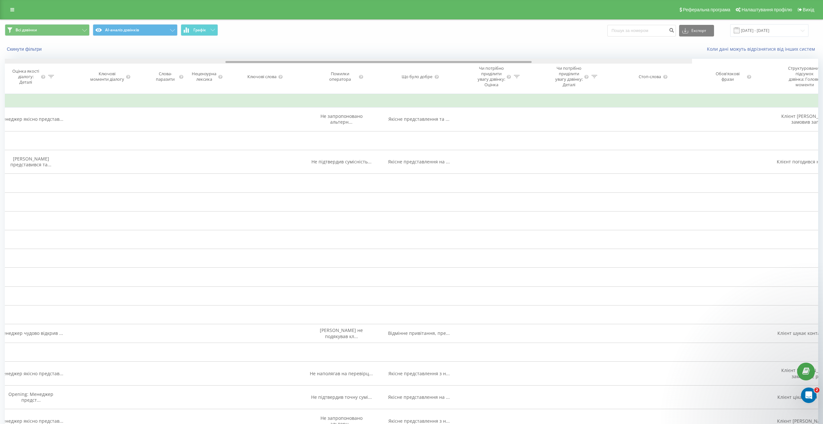
scroll to position [0, 1164]
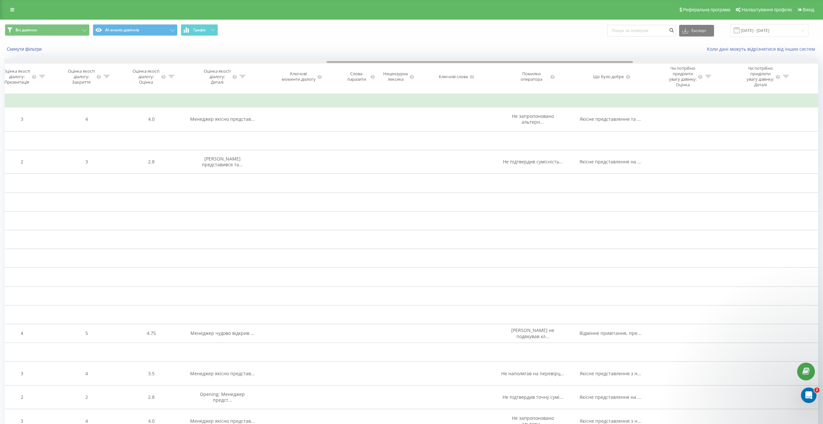
drag, startPoint x: 161, startPoint y: 61, endPoint x: 483, endPoint y: 110, distance: 325.5
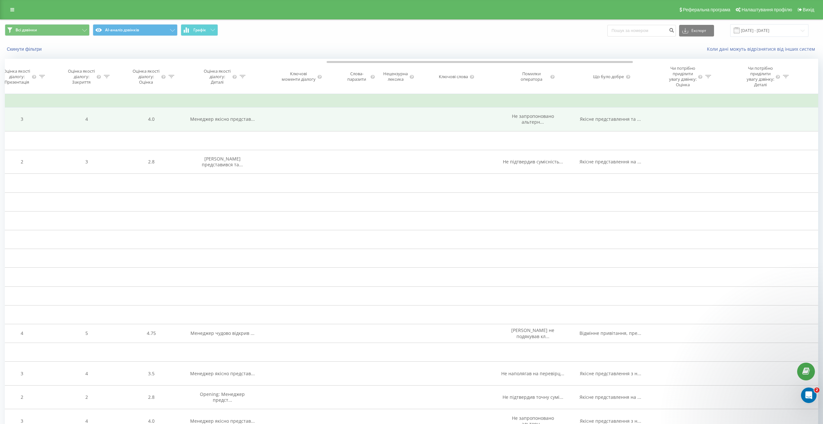
click at [212, 122] on span "Менеджер якісно представ..." at bounding box center [222, 119] width 65 height 6
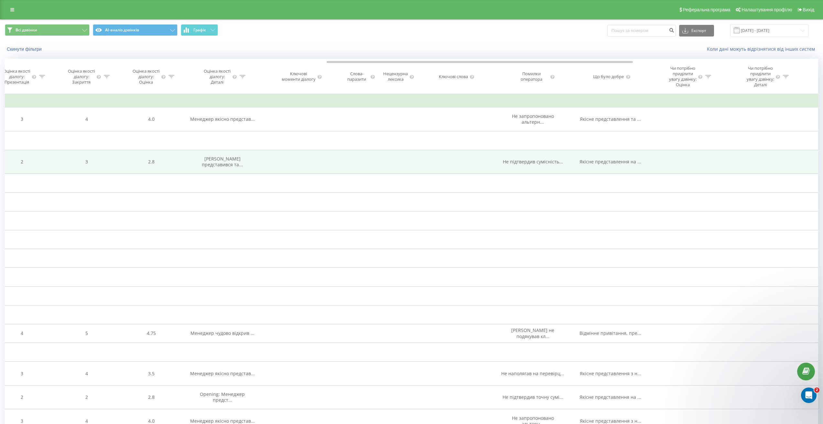
click at [231, 168] on span "Менеджер представився та..." at bounding box center [222, 162] width 41 height 12
click at [229, 168] on span "[PERSON_NAME] представився та..." at bounding box center [222, 162] width 41 height 12
click at [237, 174] on td "[PERSON_NAME] представився та..." at bounding box center [223, 162] width 78 height 24
click at [231, 168] on span "[PERSON_NAME] представився та..." at bounding box center [222, 162] width 41 height 12
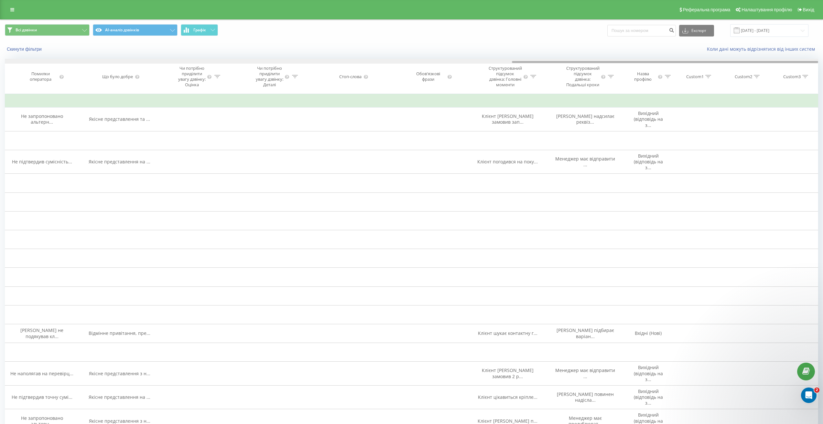
drag, startPoint x: 363, startPoint y: 62, endPoint x: 609, endPoint y: 96, distance: 248.3
click at [611, 93] on div "Дата дзвінка Тип дзвінка Статус Клієнт Бізнес номер Співробітник Тривалість роз…" at bounding box center [411, 76] width 813 height 35
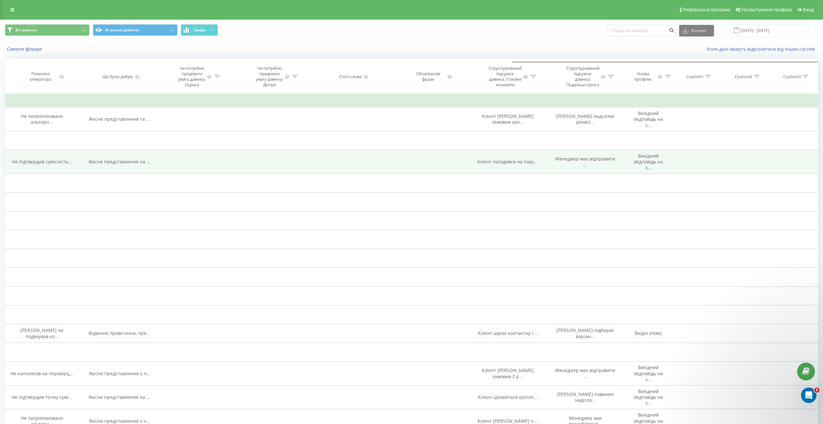
click at [504, 165] on span "Клієнт погодився на поку..." at bounding box center [507, 162] width 60 height 6
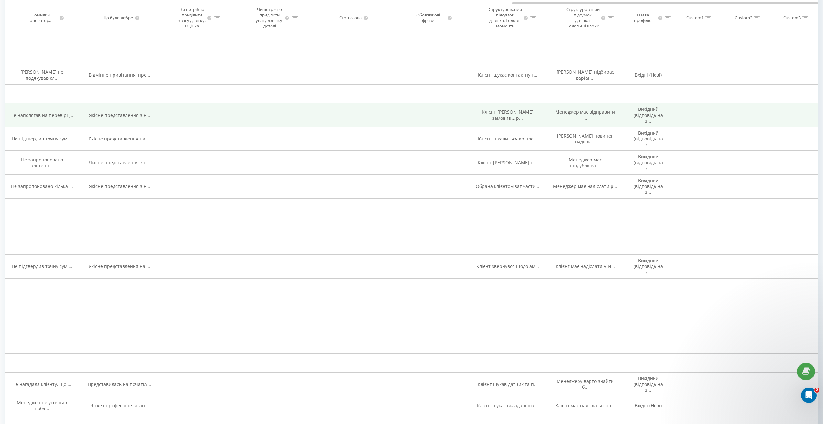
click at [502, 121] on span "Клієнт Роман замовив 2 р..." at bounding box center [508, 115] width 52 height 12
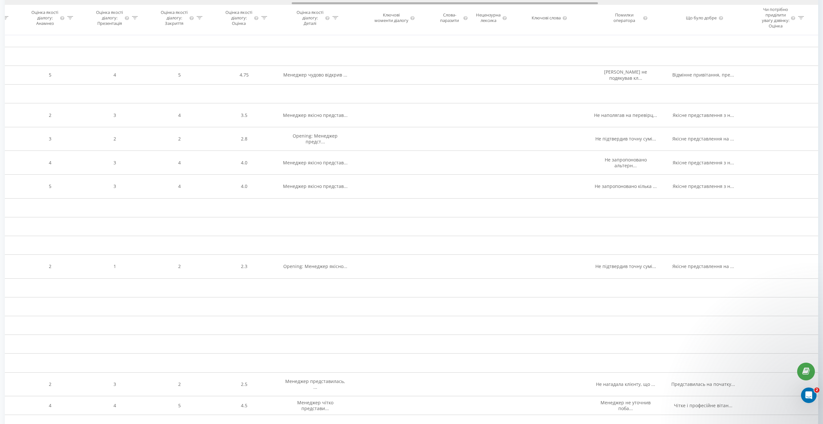
drag, startPoint x: 542, startPoint y: 4, endPoint x: 322, endPoint y: 40, distance: 223.5
click at [322, 1] on div at bounding box center [411, 2] width 813 height 5
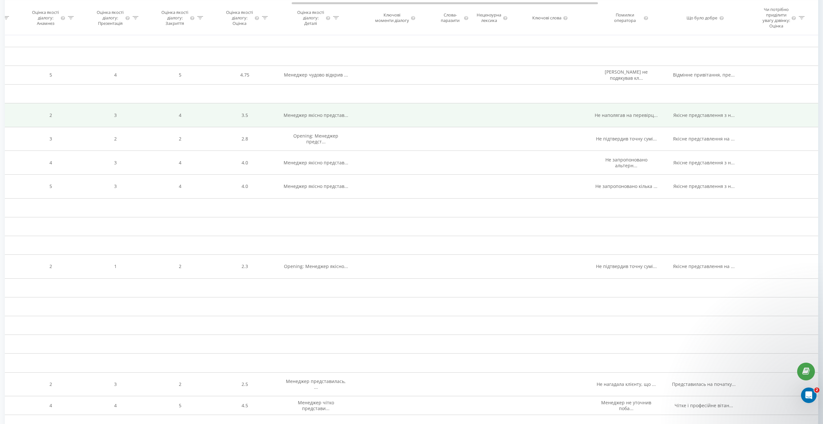
click at [309, 118] on span "Менеджер якісно представ..." at bounding box center [315, 115] width 65 height 6
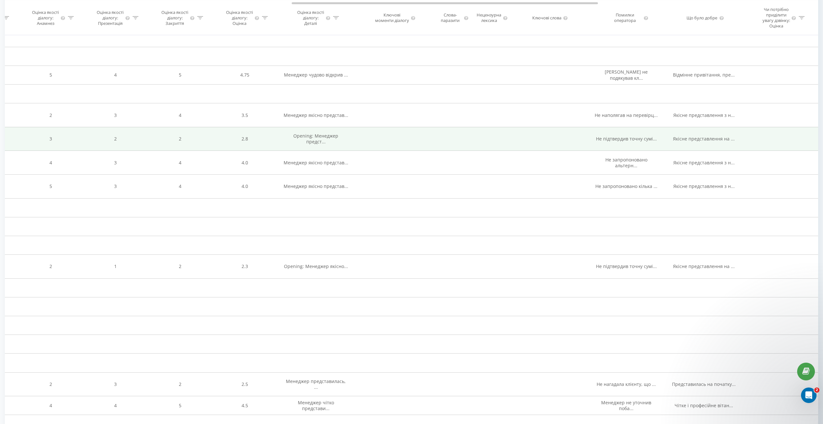
click at [297, 145] on span "Opening: Менеджер предст..." at bounding box center [315, 139] width 45 height 12
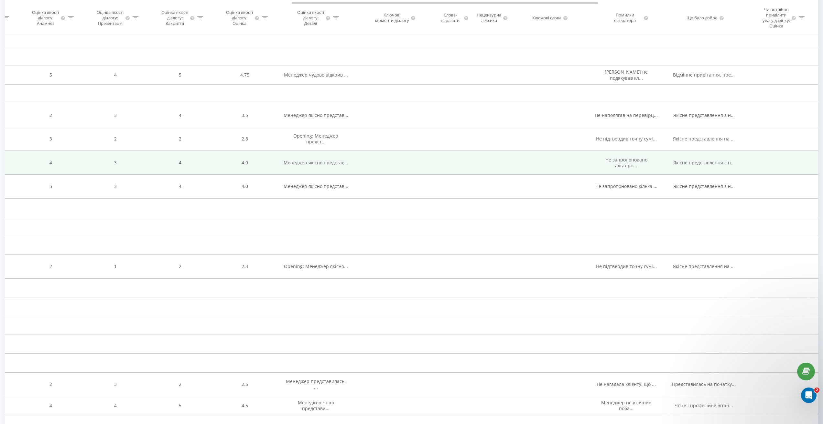
click at [300, 166] on span "Менеджер якісно представ..." at bounding box center [315, 163] width 65 height 6
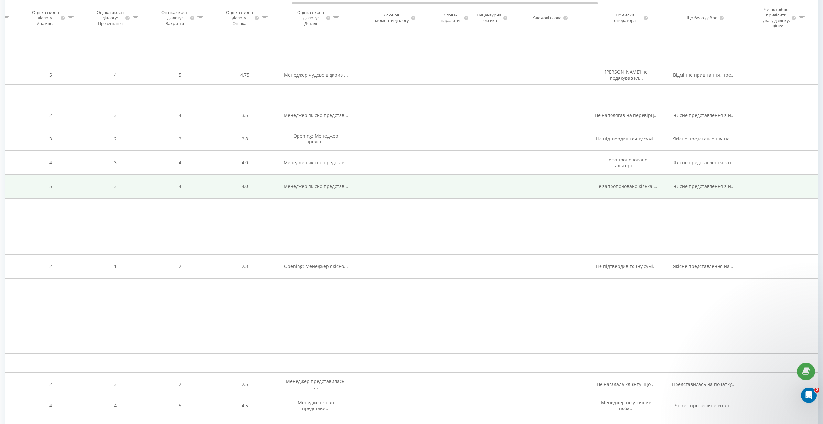
click at [304, 189] on span "Менеджер якісно представ..." at bounding box center [315, 186] width 65 height 6
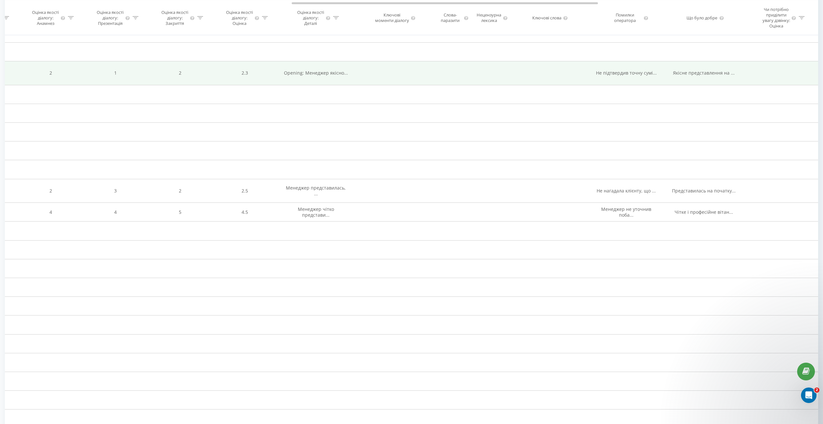
scroll to position [453, 0]
click at [307, 76] on span "Opening: Менеджер якісно..." at bounding box center [316, 72] width 64 height 6
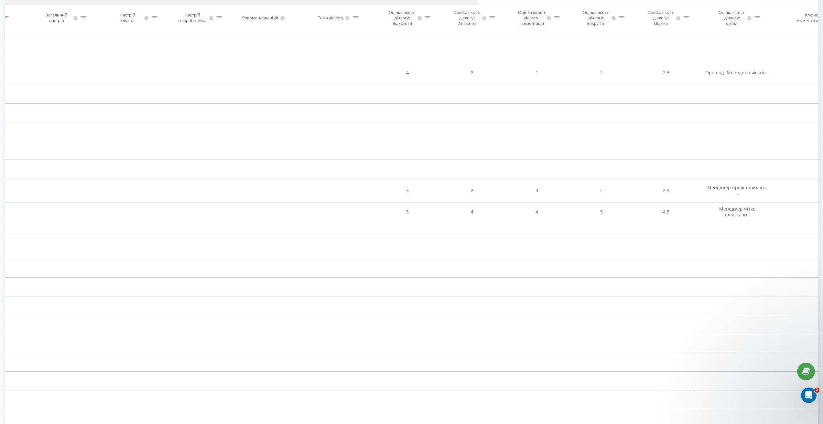
scroll to position [0, 0]
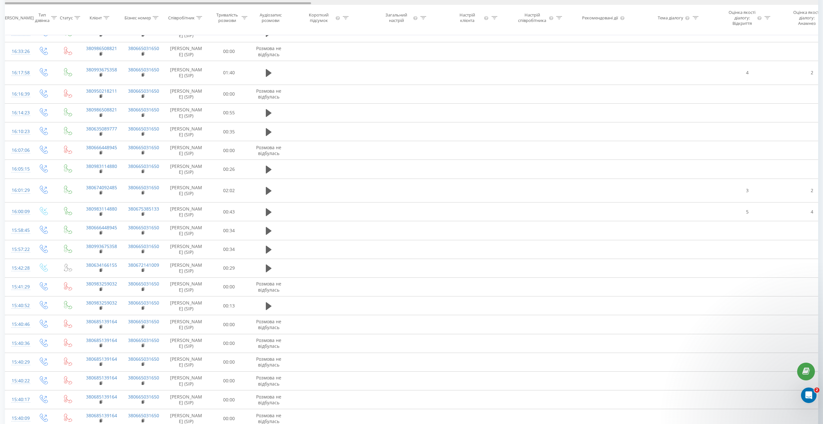
drag, startPoint x: 364, startPoint y: 4, endPoint x: 0, endPoint y: -3, distance: 363.7
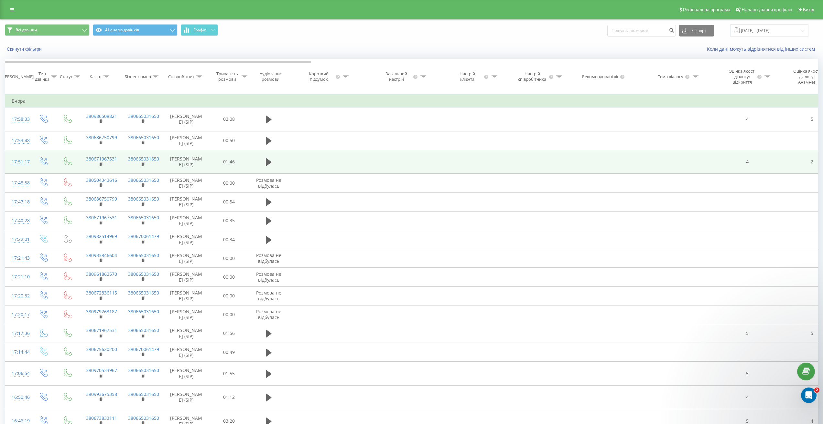
click at [200, 80] on div at bounding box center [199, 76] width 6 height 5
click at [179, 133] on input "text" at bounding box center [186, 128] width 57 height 11
type input "[PERSON_NAME]"
click at [204, 146] on span "OK" at bounding box center [200, 141] width 18 height 10
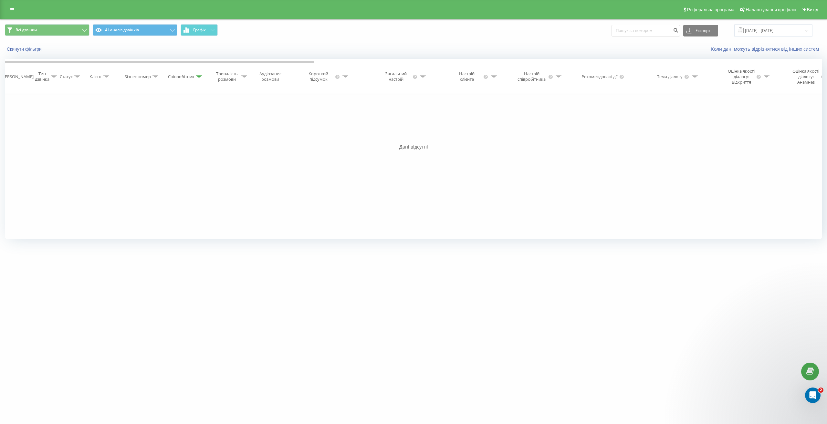
click at [198, 78] on icon at bounding box center [199, 76] width 6 height 3
click at [204, 80] on div "Співробітник" at bounding box center [186, 76] width 45 height 5
click at [171, 145] on button "Скасувати" at bounding box center [171, 141] width 27 height 8
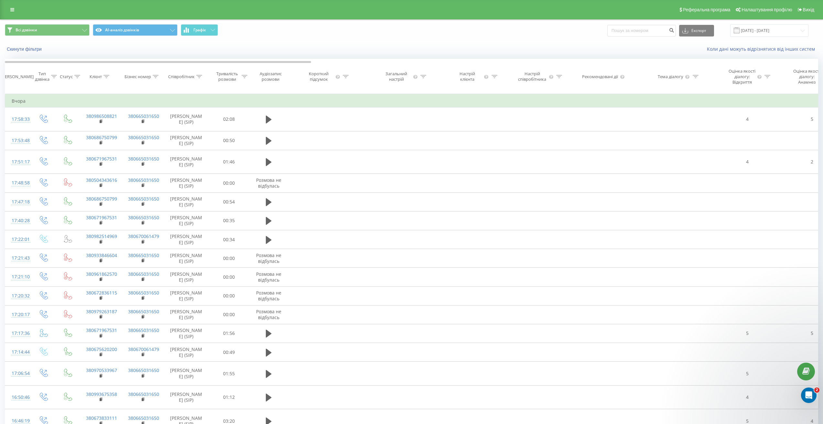
click at [197, 78] on icon at bounding box center [199, 76] width 6 height 3
click at [173, 145] on button "Скасувати" at bounding box center [171, 141] width 27 height 8
click at [11, 9] on icon at bounding box center [12, 9] width 4 height 5
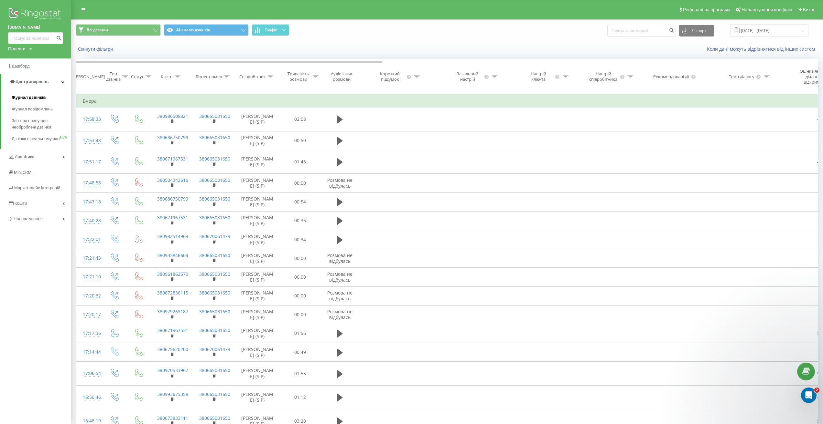
click at [34, 98] on span "Журнал дзвінків" at bounding box center [29, 97] width 34 height 6
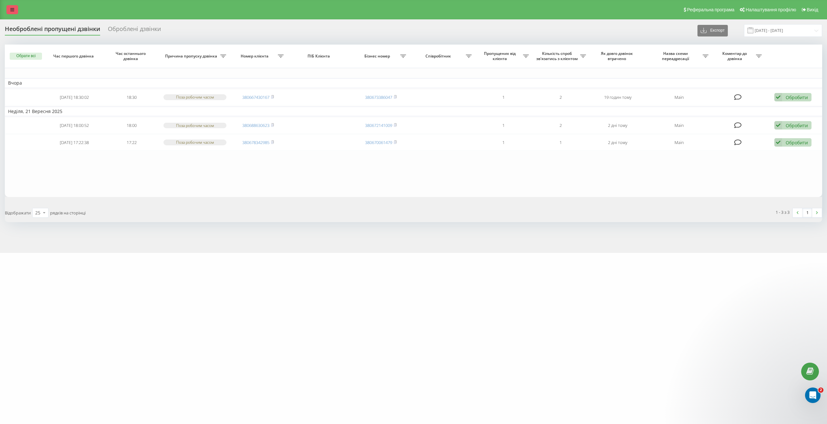
click at [11, 14] on link at bounding box center [12, 9] width 12 height 9
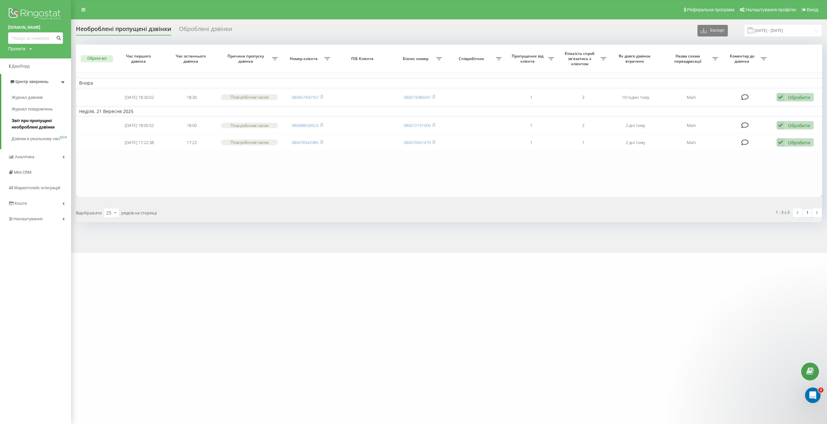
click at [42, 125] on span "Звіт про пропущені необроблені дзвінки" at bounding box center [40, 124] width 56 height 13
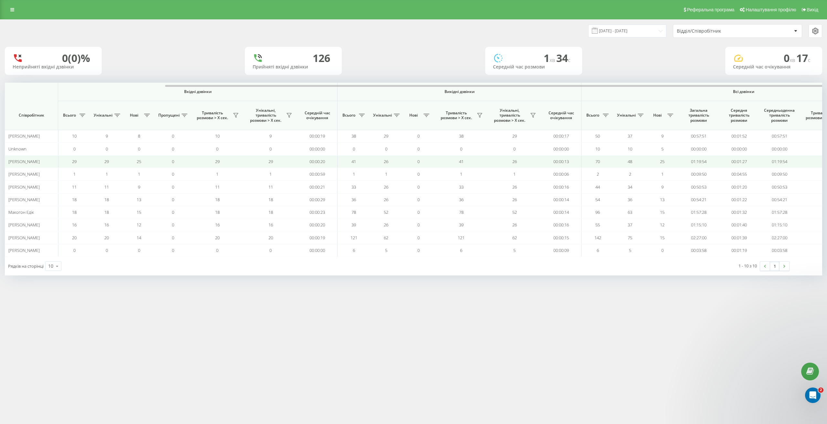
scroll to position [0, 84]
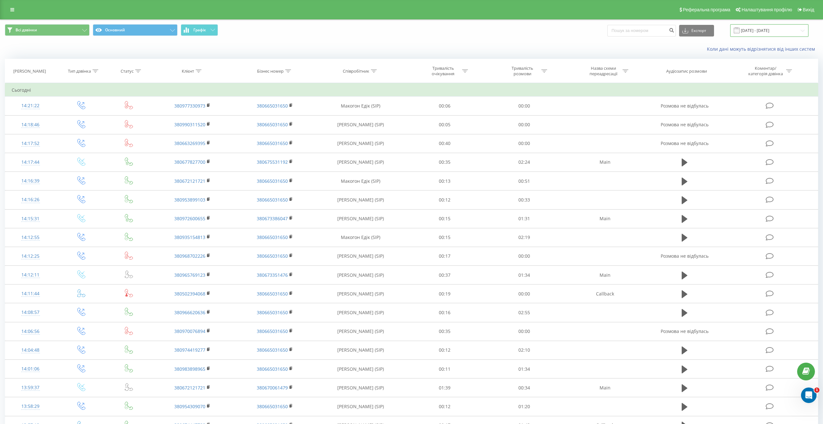
click at [785, 31] on input "[DATE] - [DATE]" at bounding box center [769, 30] width 78 height 13
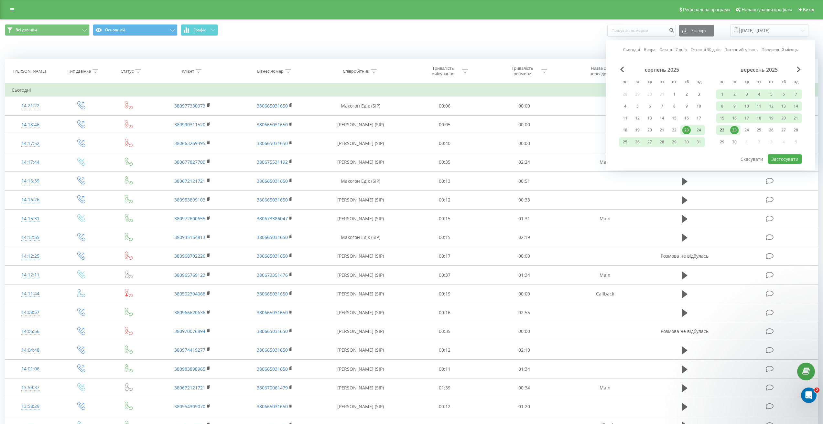
click at [724, 133] on div "22" at bounding box center [722, 130] width 8 height 8
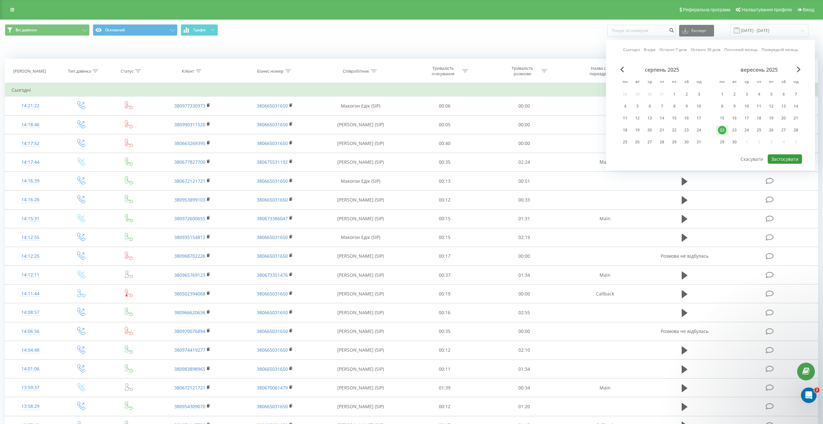
click at [781, 155] on button "Застосувати" at bounding box center [784, 159] width 34 height 9
type input "[DATE] - [DATE]"
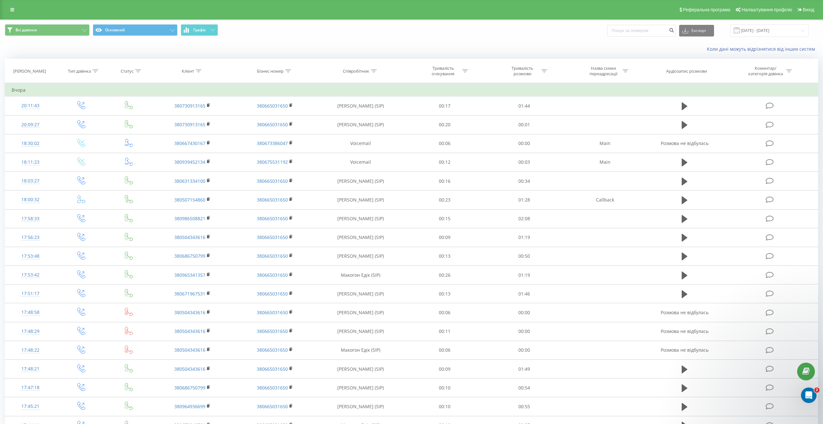
click at [146, 37] on span "Всі дзвінки Основний Графік" at bounding box center [206, 30] width 402 height 13
click at [145, 32] on button "Основний" at bounding box center [135, 30] width 85 height 12
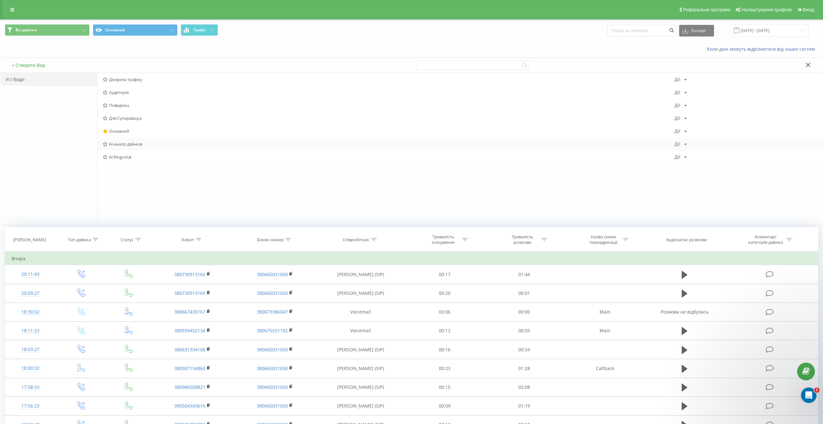
click at [132, 144] on span "AI-аналіз дзвінків" at bounding box center [388, 144] width 571 height 5
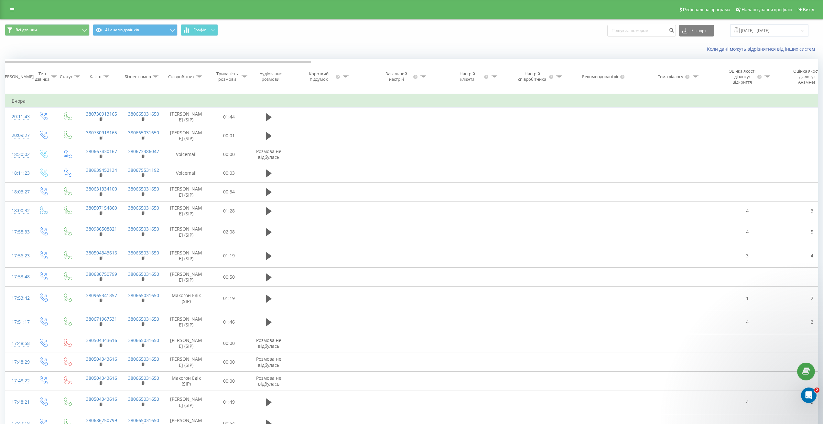
click at [199, 78] on icon at bounding box center [199, 76] width 6 height 3
click at [187, 129] on input "text" at bounding box center [186, 128] width 57 height 11
type input "[PERSON_NAME]"
click at [203, 146] on span "OK" at bounding box center [200, 141] width 18 height 10
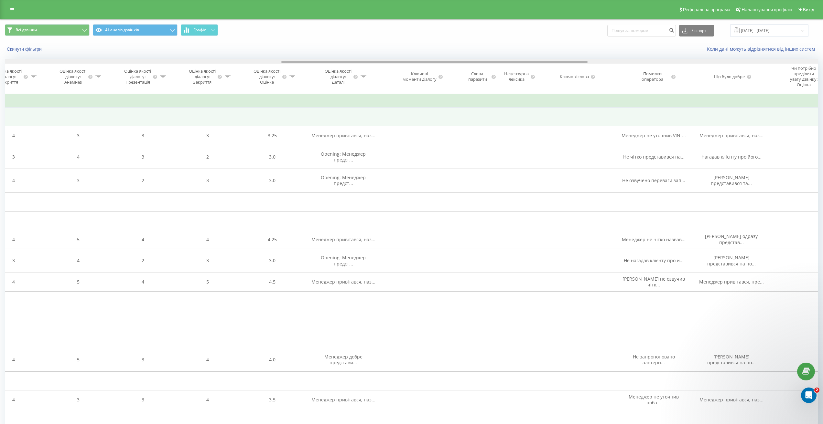
drag, startPoint x: 221, startPoint y: 62, endPoint x: 497, endPoint y: 113, distance: 281.0
click at [497, 113] on div "Дата дзвінка Тип дзвінка Статус Клієнт Бізнес номер Співробітник Тривалість роз…" at bounding box center [411, 331] width 813 height 544
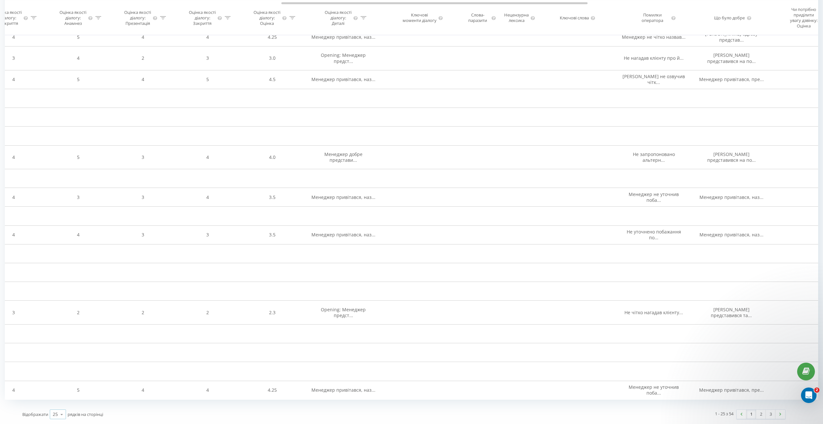
click at [57, 417] on div "25" at bounding box center [55, 414] width 5 height 6
click at [60, 408] on span "100" at bounding box center [57, 405] width 8 height 6
